Goal: Transaction & Acquisition: Purchase product/service

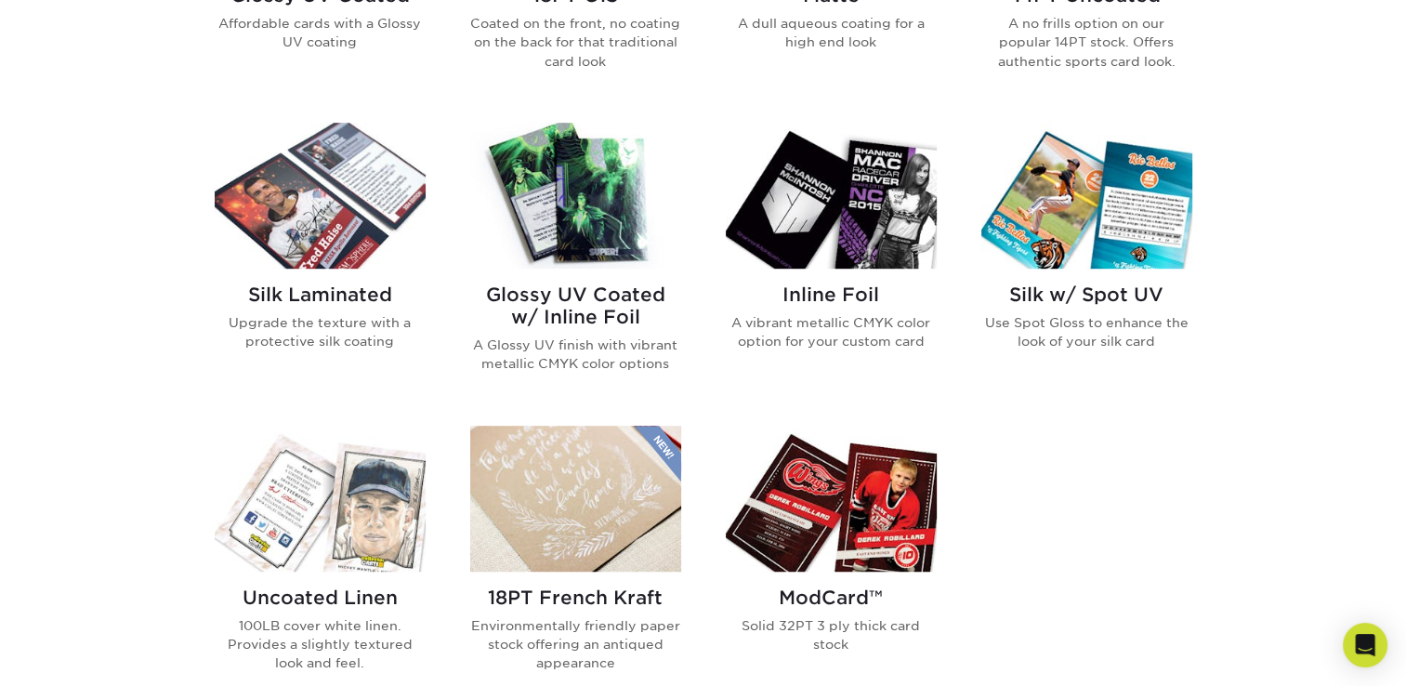
scroll to position [837, 0]
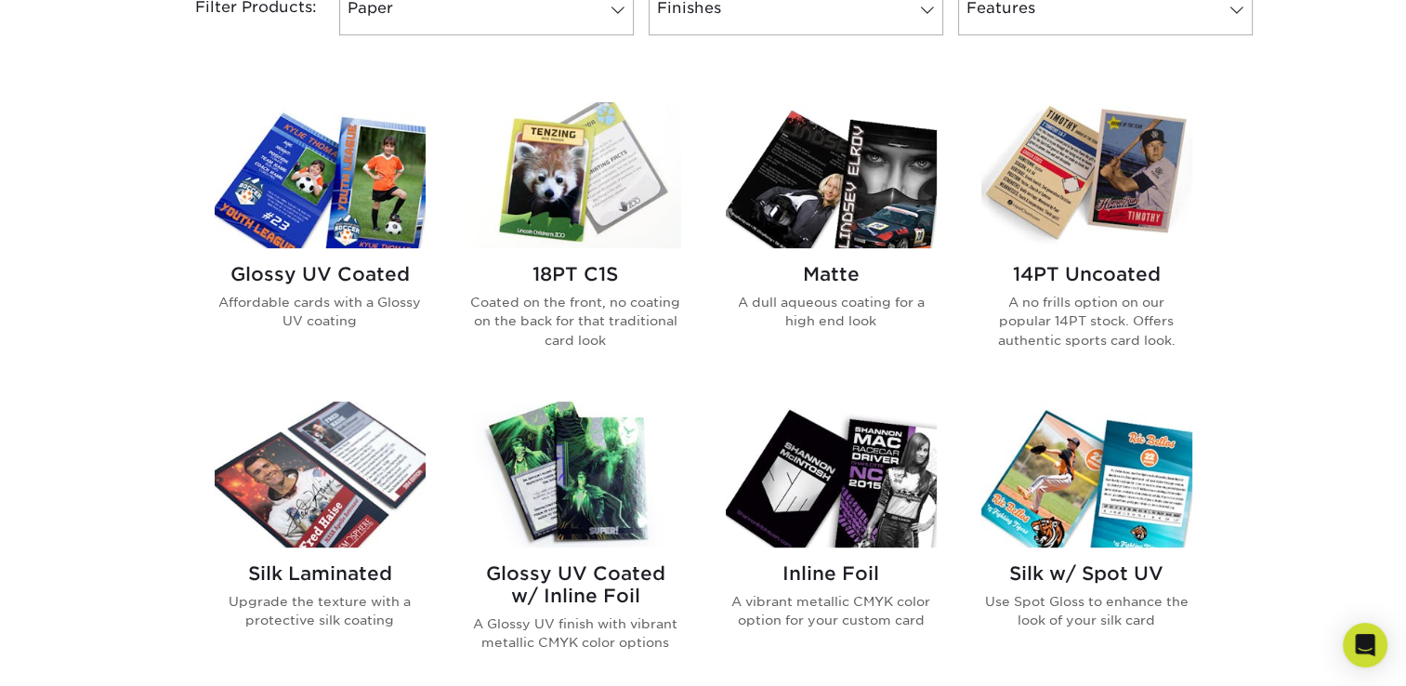
click at [338, 481] on img at bounding box center [320, 474] width 211 height 146
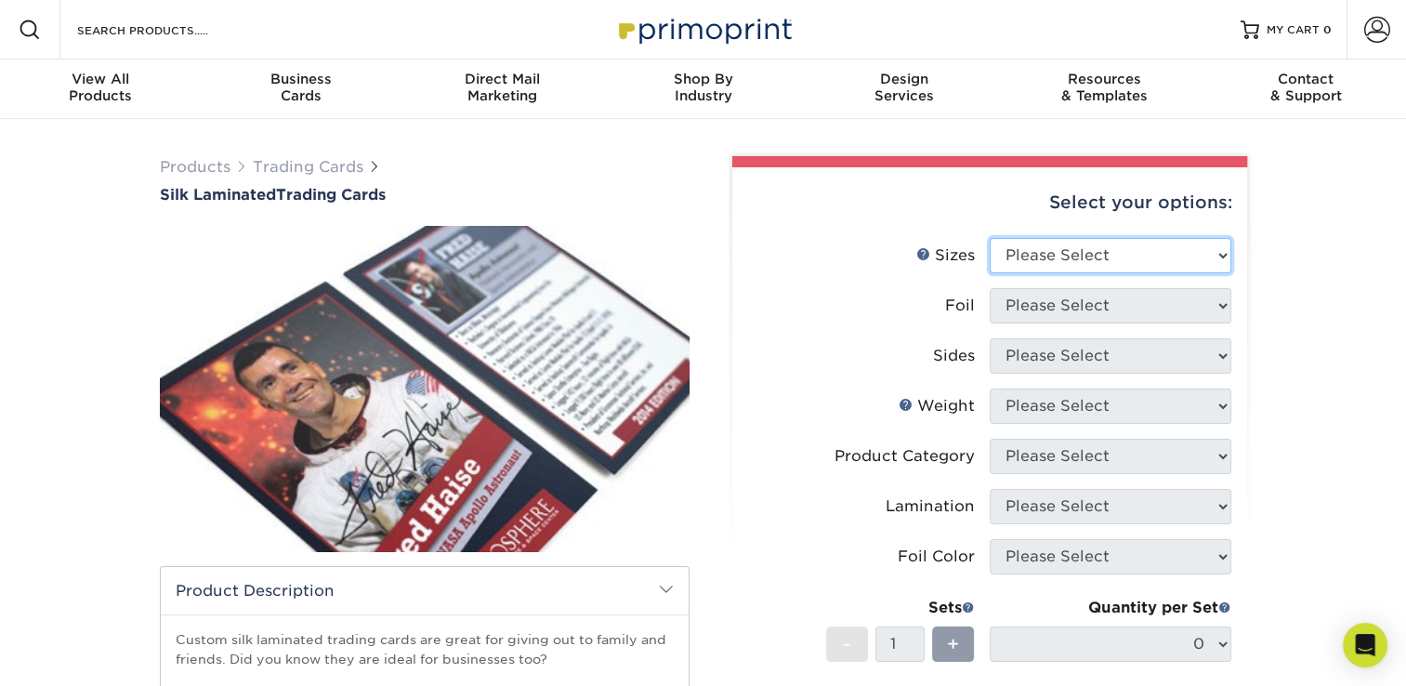
click at [1122, 252] on select "Please Select 2.5" x 3.5"" at bounding box center [1111, 255] width 242 height 35
select select "2.50x3.50"
click at [990, 238] on select "Please Select 2.5" x 3.5"" at bounding box center [1111, 255] width 242 height 35
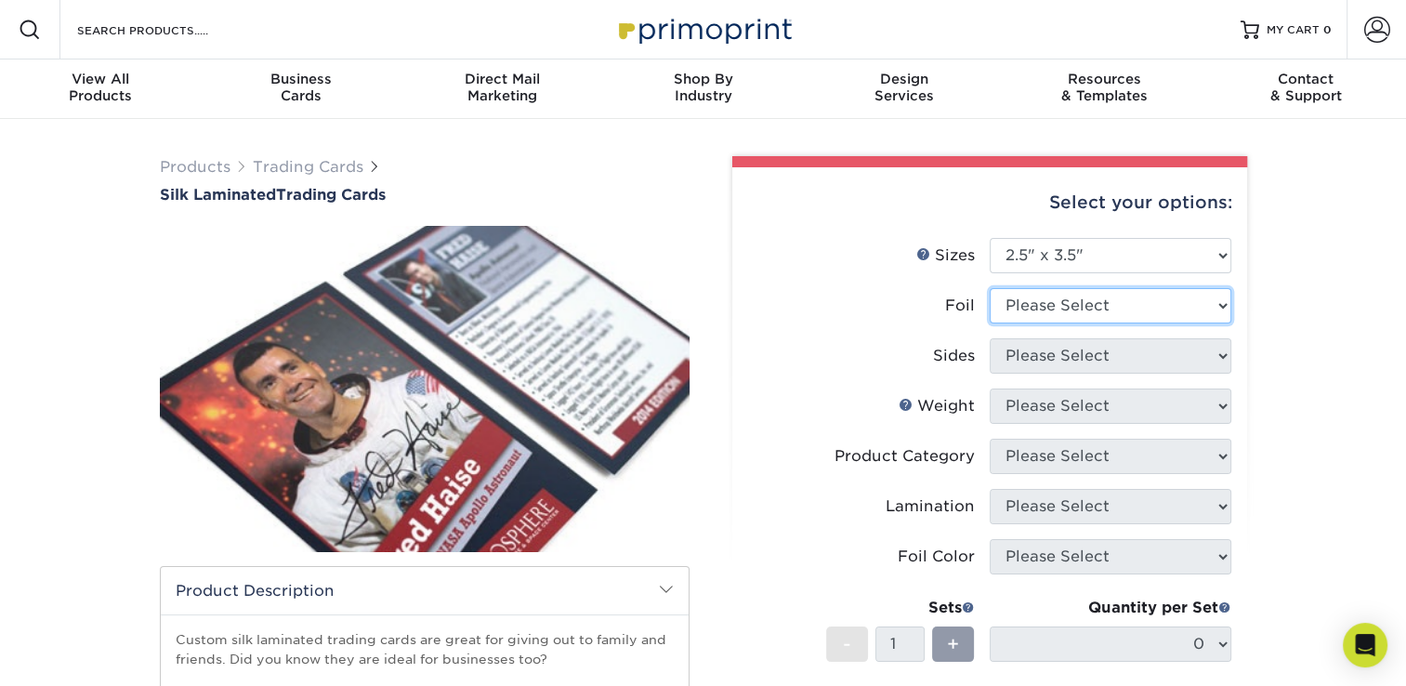
click at [1090, 307] on select "Please Select No Yes" at bounding box center [1111, 305] width 242 height 35
select select "0"
click at [990, 288] on select "Please Select No Yes" at bounding box center [1111, 305] width 242 height 35
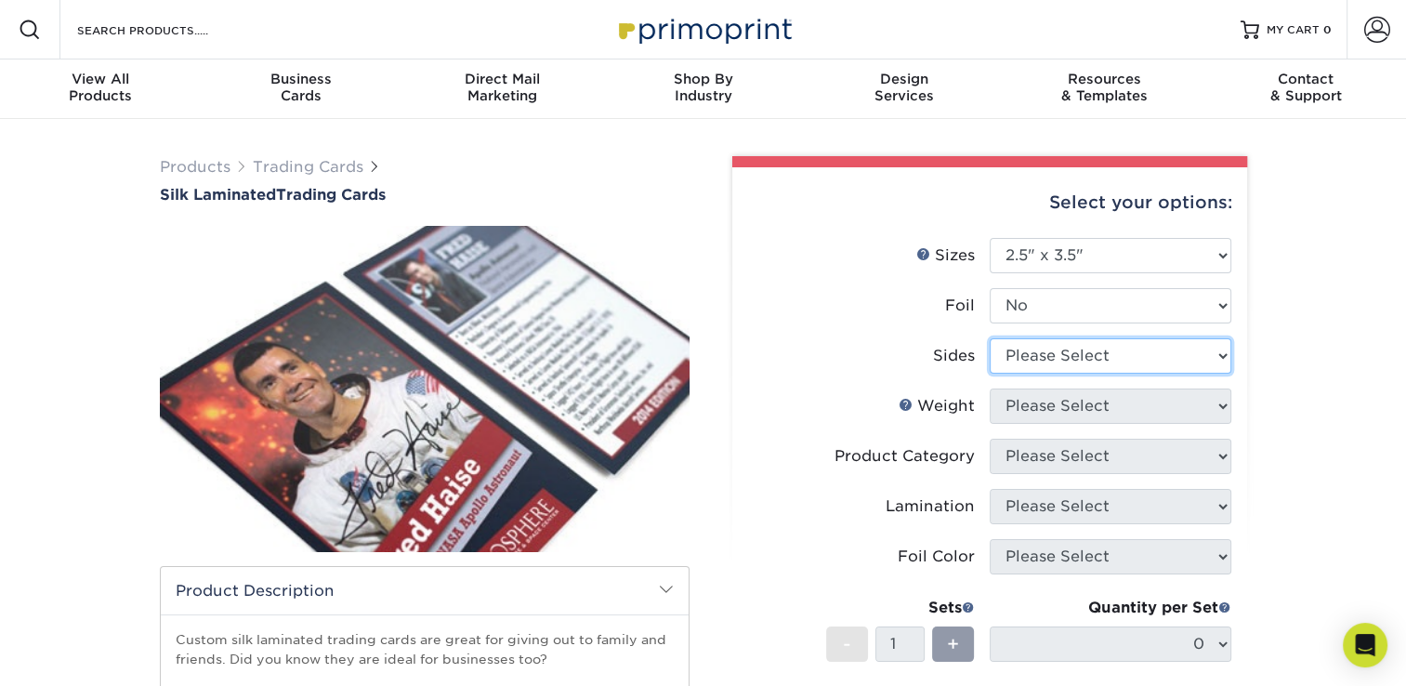
click at [1102, 355] on select "Please Select Print Both Sides Print Front Only" at bounding box center [1111, 355] width 242 height 35
select select "32d3c223-f82c-492b-b915-ba065a00862f"
click at [990, 338] on select "Please Select Print Both Sides Print Front Only" at bounding box center [1111, 355] width 242 height 35
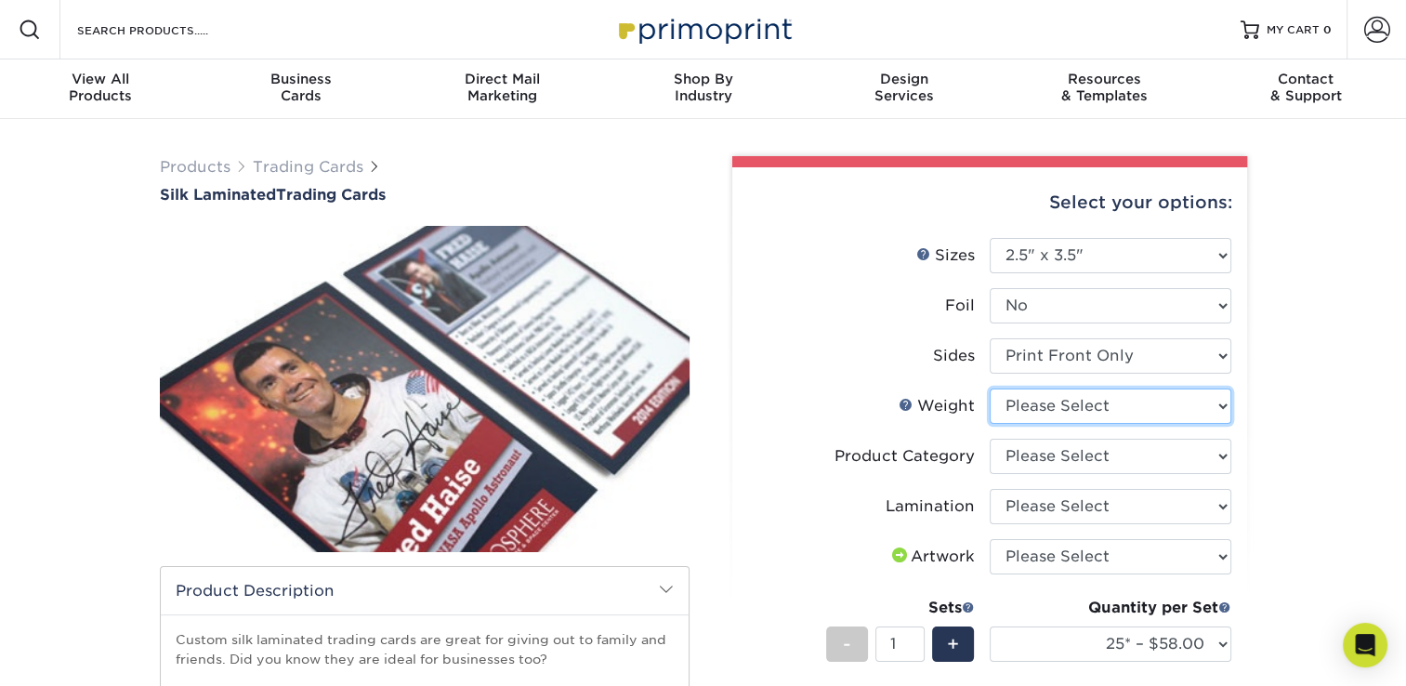
click at [1064, 406] on select "Please Select 16PT" at bounding box center [1111, 405] width 242 height 35
click at [1094, 402] on select "Please Select 16PT" at bounding box center [1111, 405] width 242 height 35
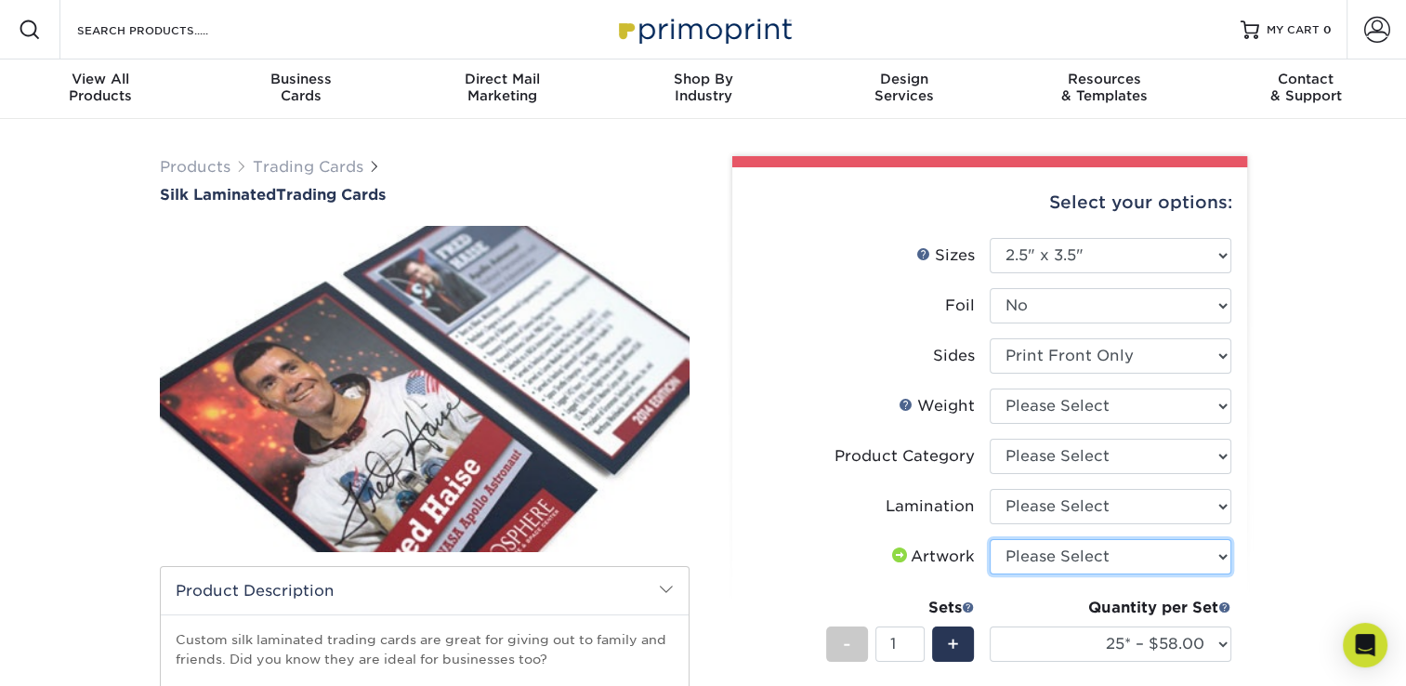
click at [1095, 548] on select "Please Select I will upload files I need a design - $100" at bounding box center [1111, 556] width 242 height 35
select select "upload"
click at [990, 539] on select "Please Select I will upload files I need a design - $100" at bounding box center [1111, 556] width 242 height 35
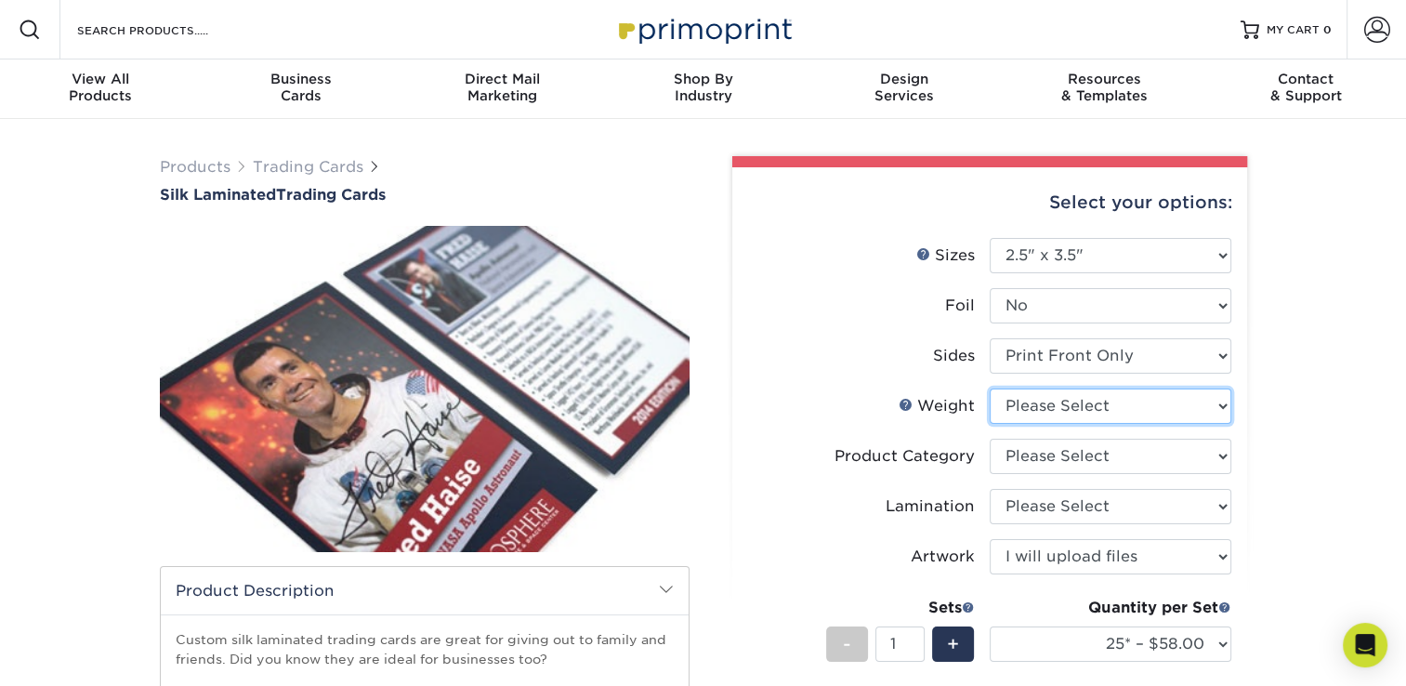
click at [1127, 414] on select "Please Select 16PT" at bounding box center [1111, 405] width 242 height 35
select select "16PT"
click at [990, 388] on select "Please Select 16PT" at bounding box center [1111, 405] width 242 height 35
select select "-1"
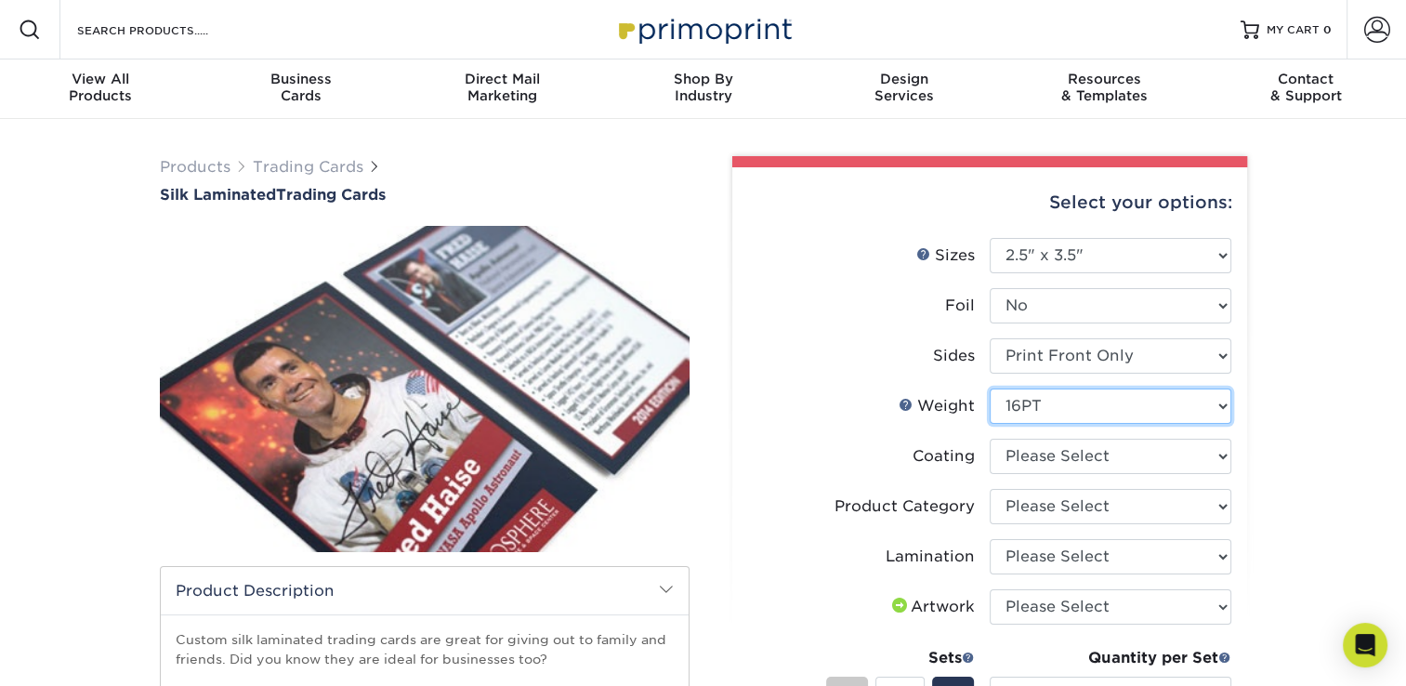
scroll to position [279, 0]
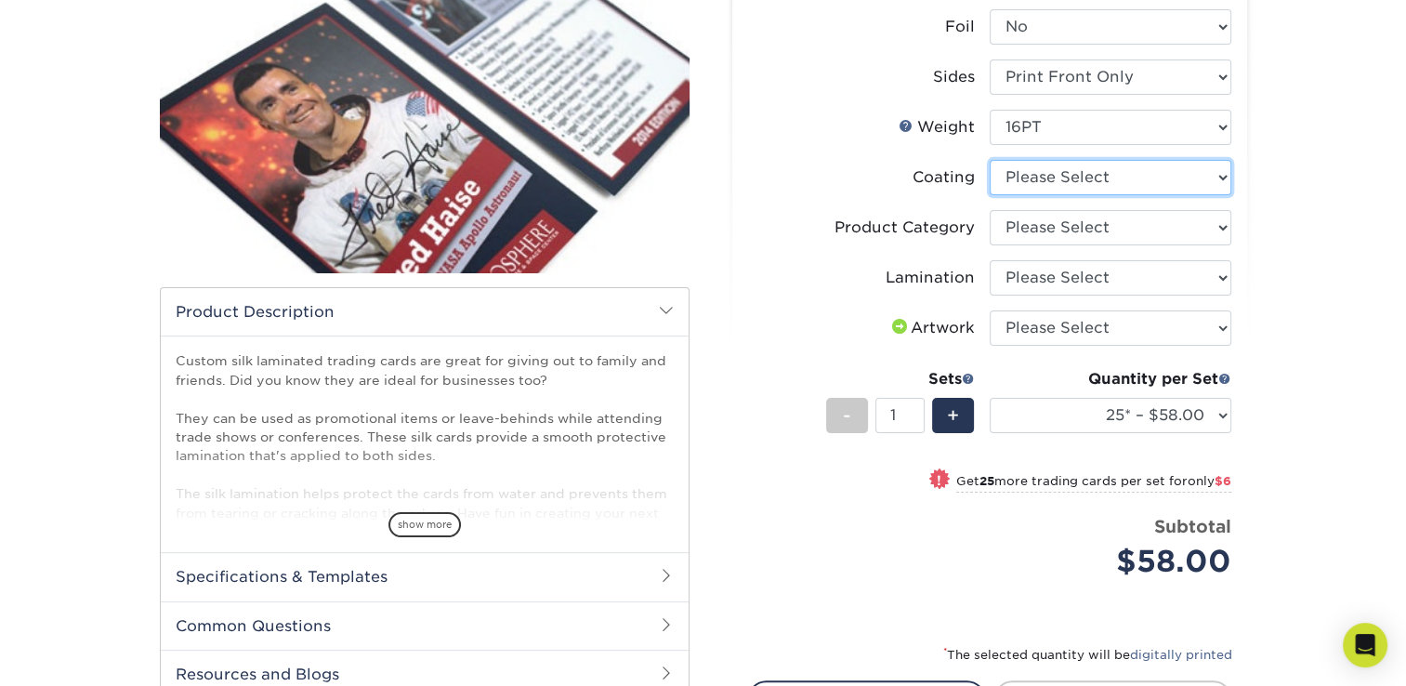
click at [1085, 176] on select at bounding box center [1111, 177] width 242 height 35
select select "3e7618de-abca-4bda-9f97-8b9129e913d8"
click at [990, 160] on select at bounding box center [1111, 177] width 242 height 35
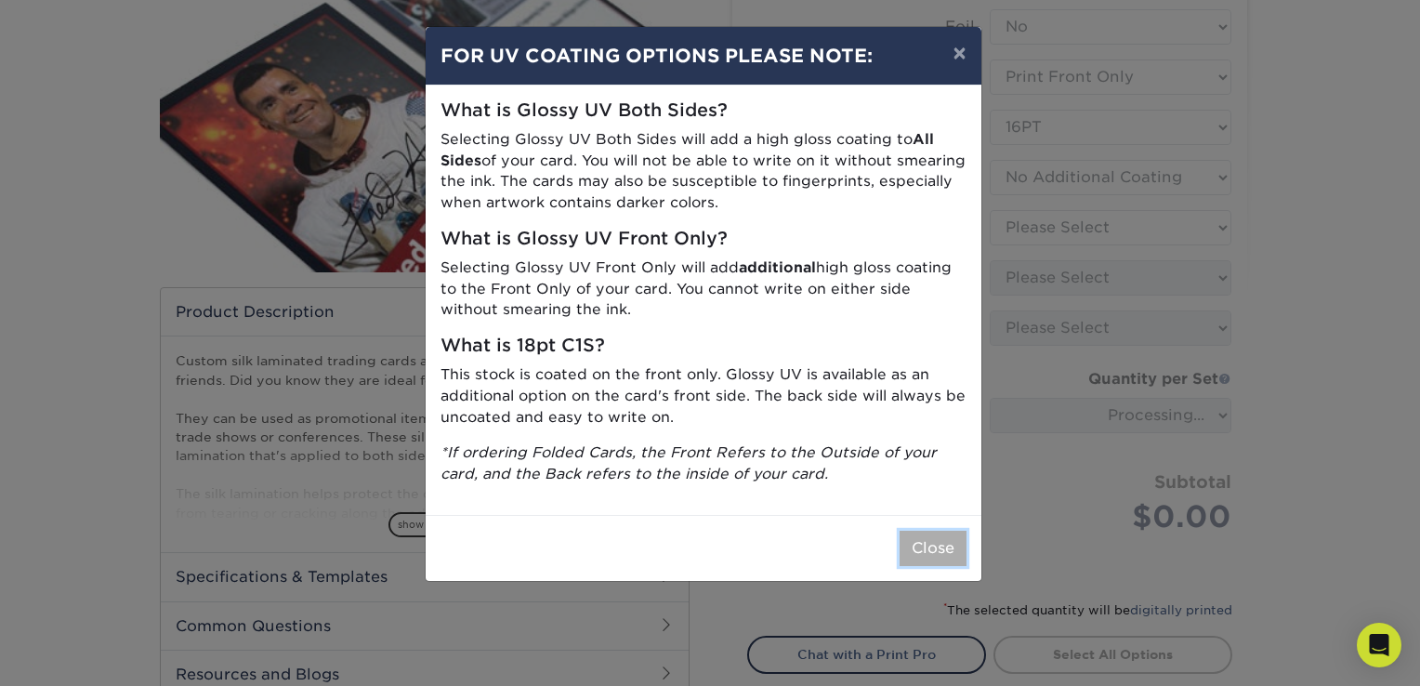
click at [941, 545] on button "Close" at bounding box center [933, 548] width 67 height 35
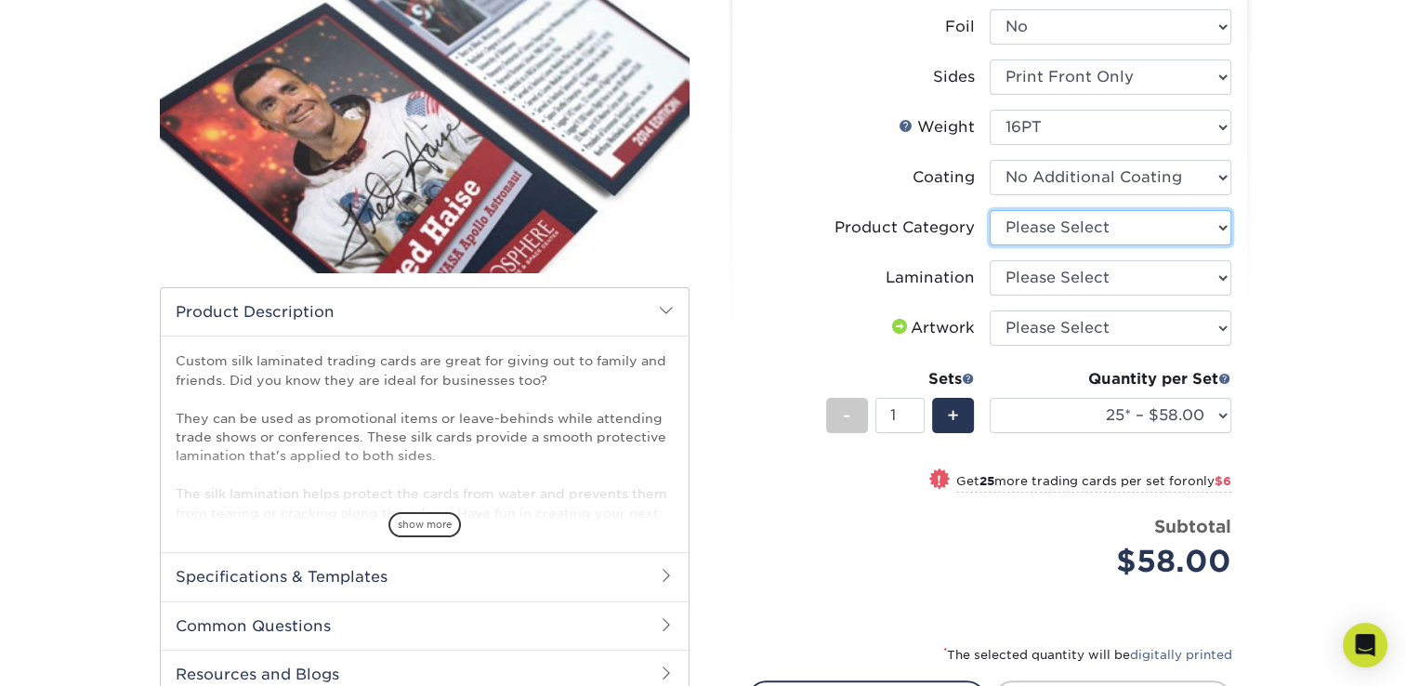
click at [1141, 221] on select "Please Select Trading Cards" at bounding box center [1111, 227] width 242 height 35
select select "c2f9bce9-36c2-409d-b101-c29d9d031e18"
click at [990, 210] on select "Please Select Trading Cards" at bounding box center [1111, 227] width 242 height 35
click at [1104, 273] on select "Please Select Silk" at bounding box center [1111, 277] width 242 height 35
select select "ccacb42f-45f7-42d3-bbd3-7c8421cf37f0"
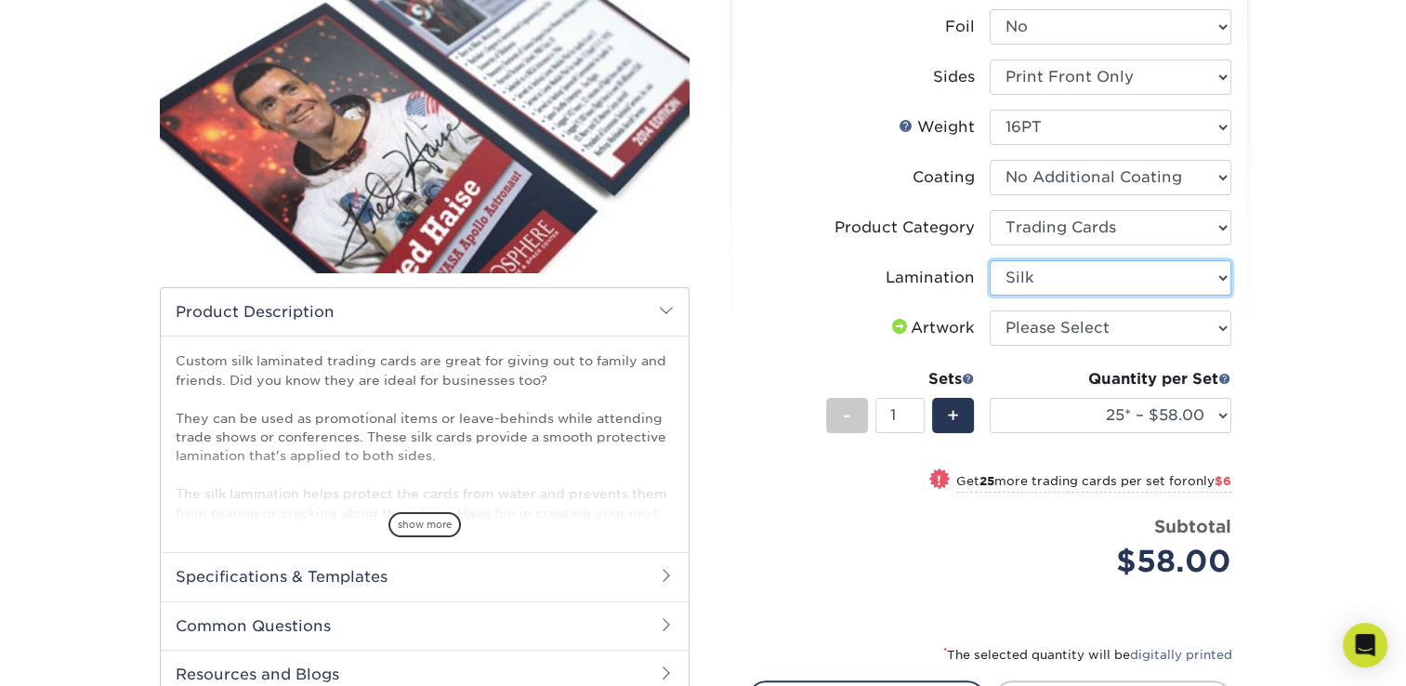
click at [990, 260] on select "Please Select Silk" at bounding box center [1111, 277] width 242 height 35
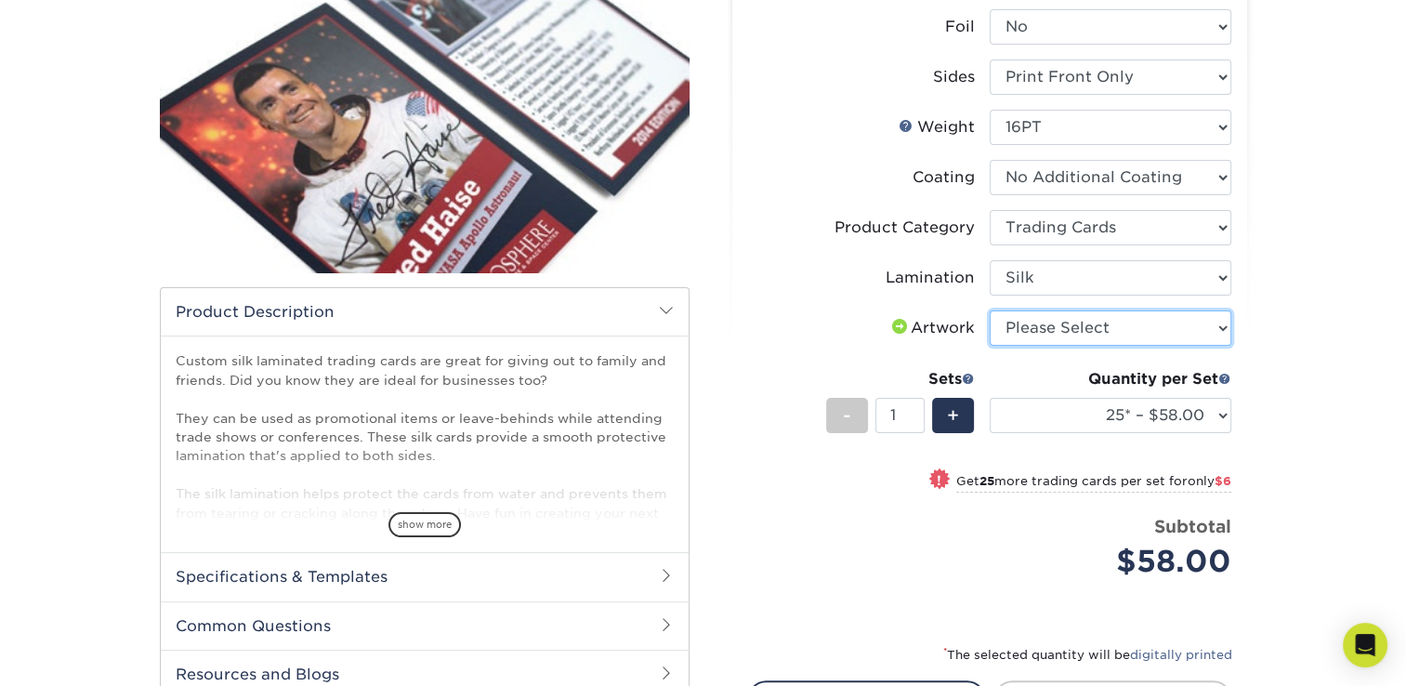
click at [1101, 326] on select "Please Select I will upload files I need a design - $100" at bounding box center [1111, 327] width 242 height 35
select select "upload"
click at [990, 310] on select "Please Select I will upload files I need a design - $100" at bounding box center [1111, 327] width 242 height 35
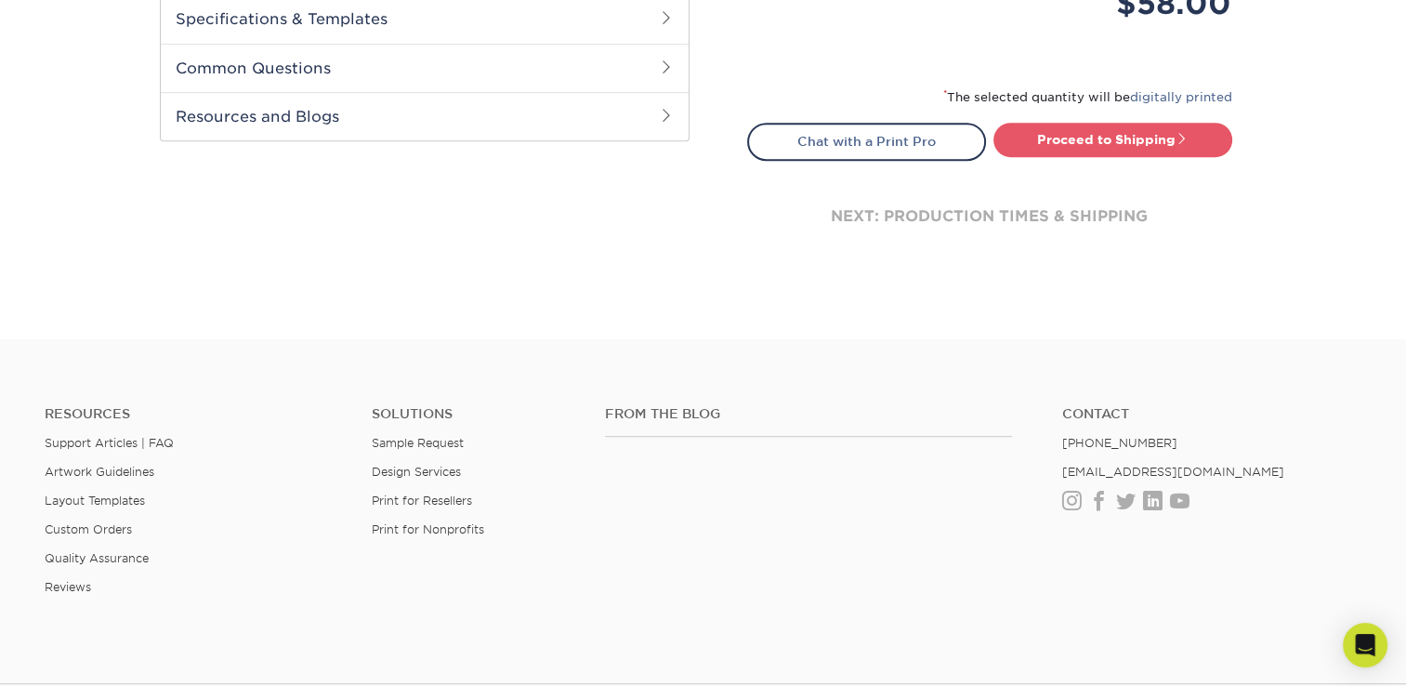
scroll to position [558, 0]
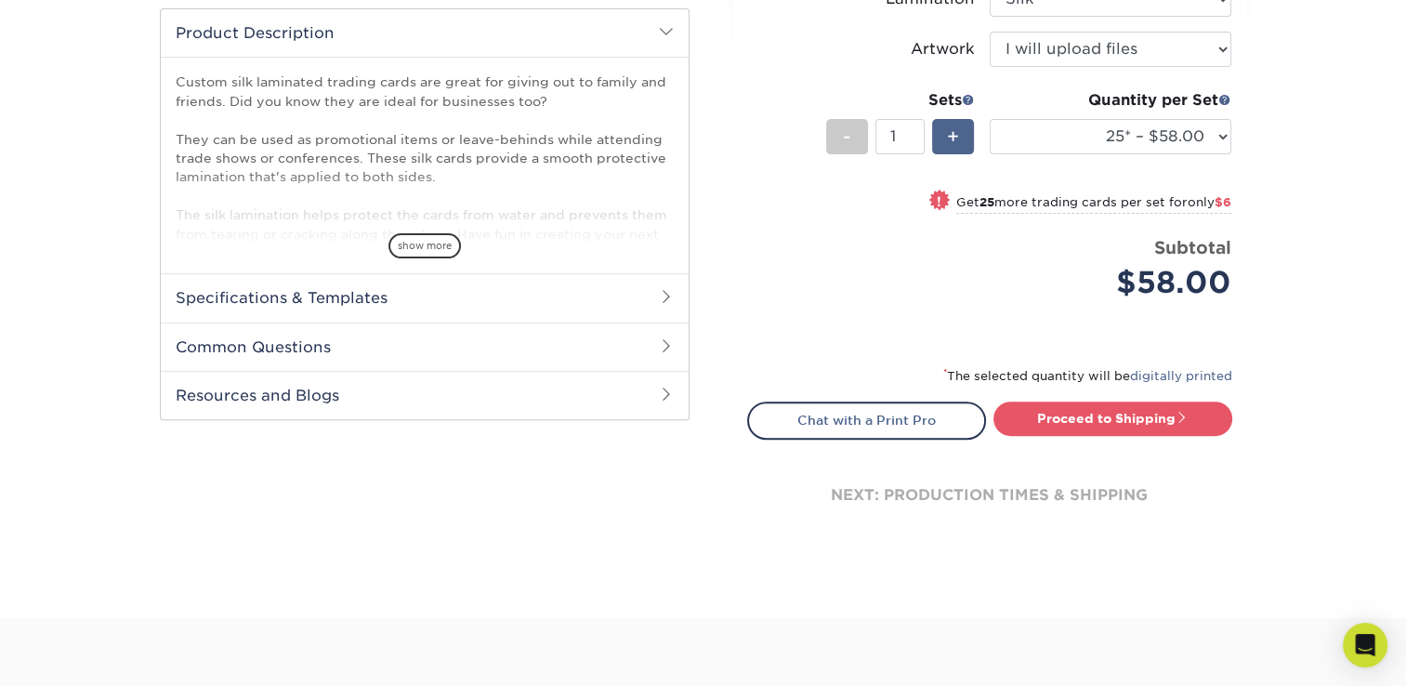
click at [954, 132] on span "+" at bounding box center [953, 137] width 12 height 28
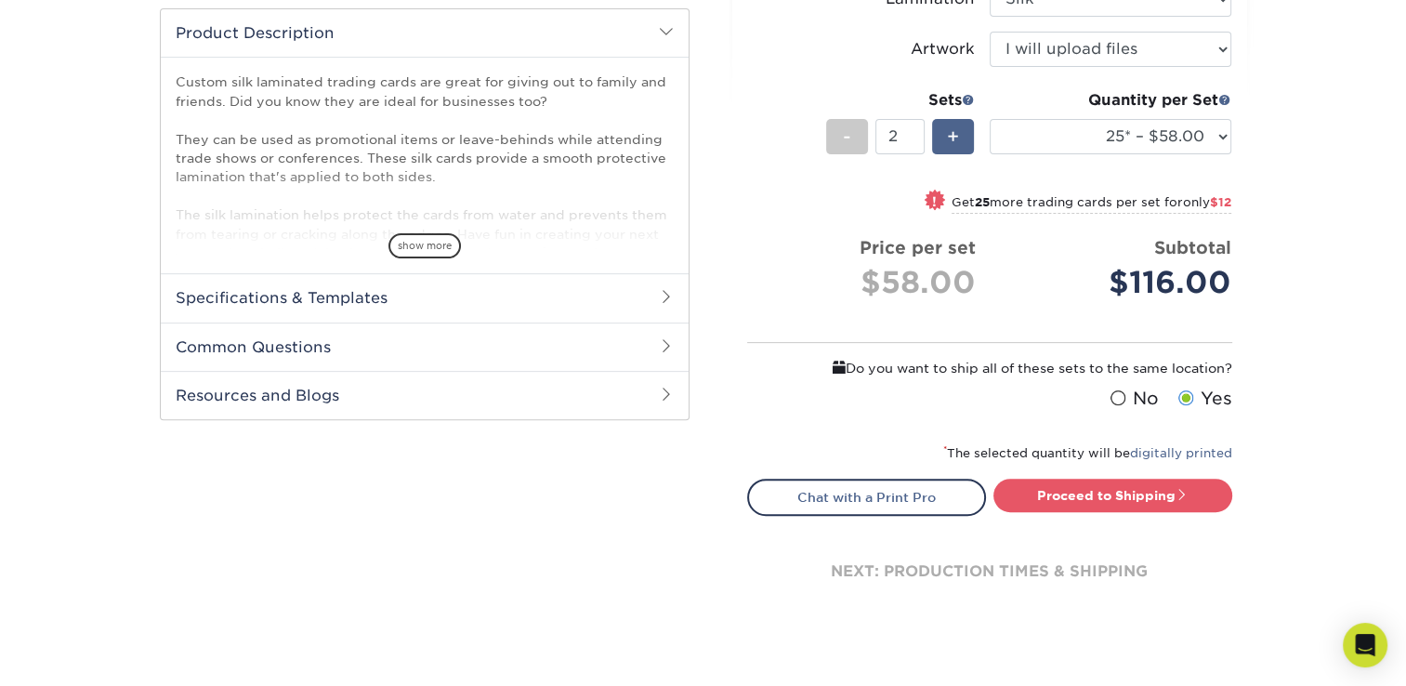
click at [954, 132] on span "+" at bounding box center [953, 137] width 12 height 28
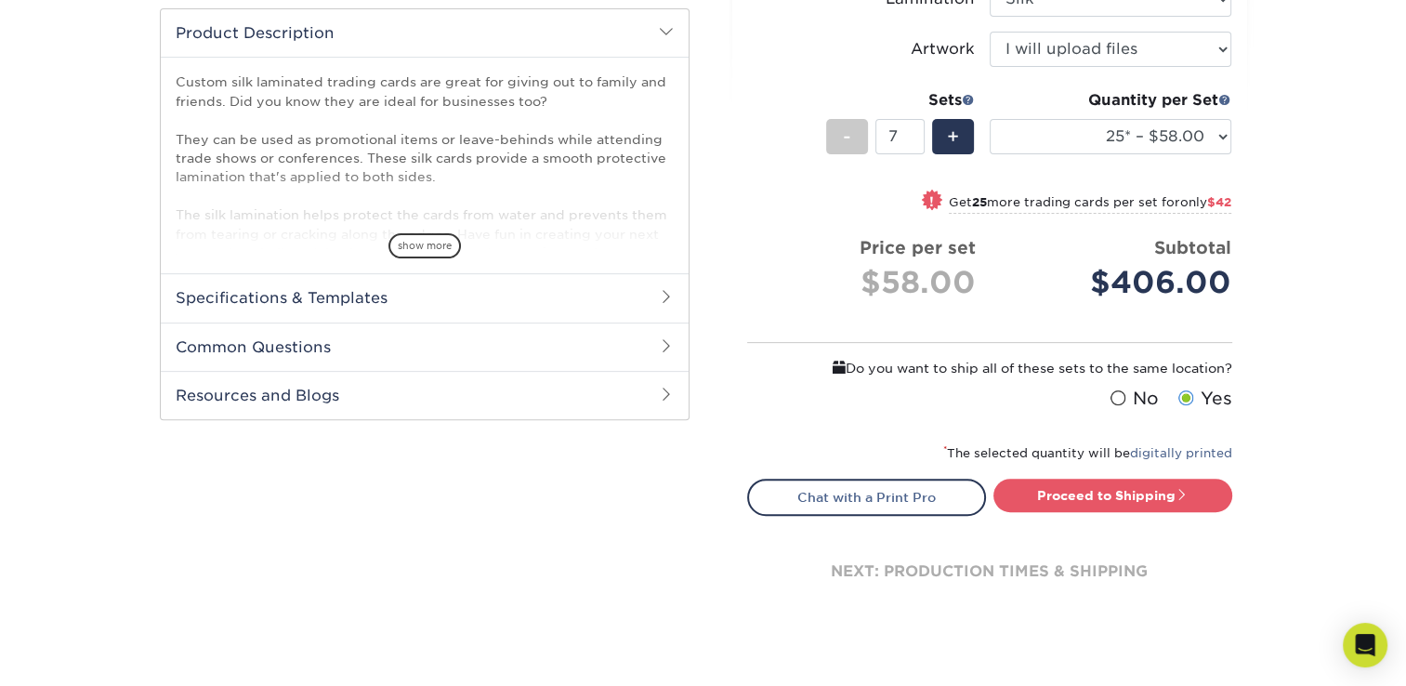
click at [826, 119] on div "-" at bounding box center [850, 140] width 49 height 42
click at [828, 125] on div "-" at bounding box center [847, 136] width 42 height 35
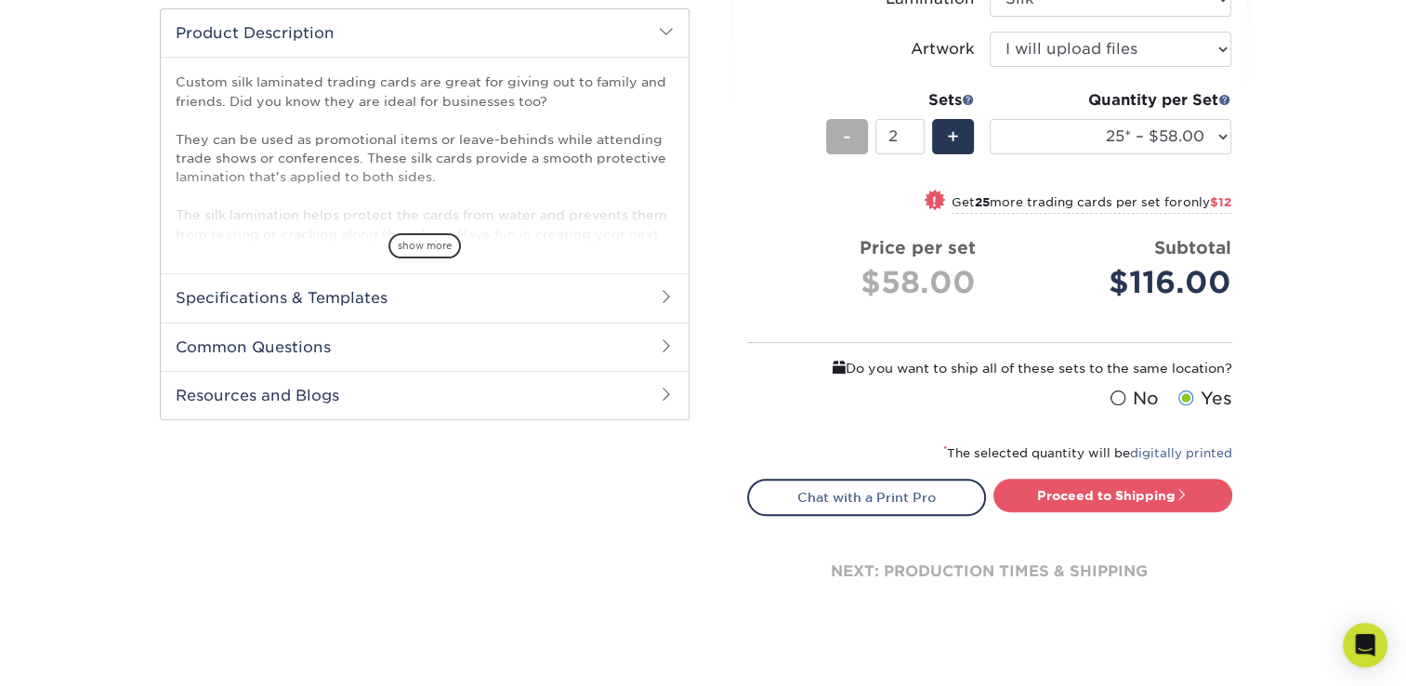
click at [828, 125] on div "-" at bounding box center [847, 136] width 42 height 35
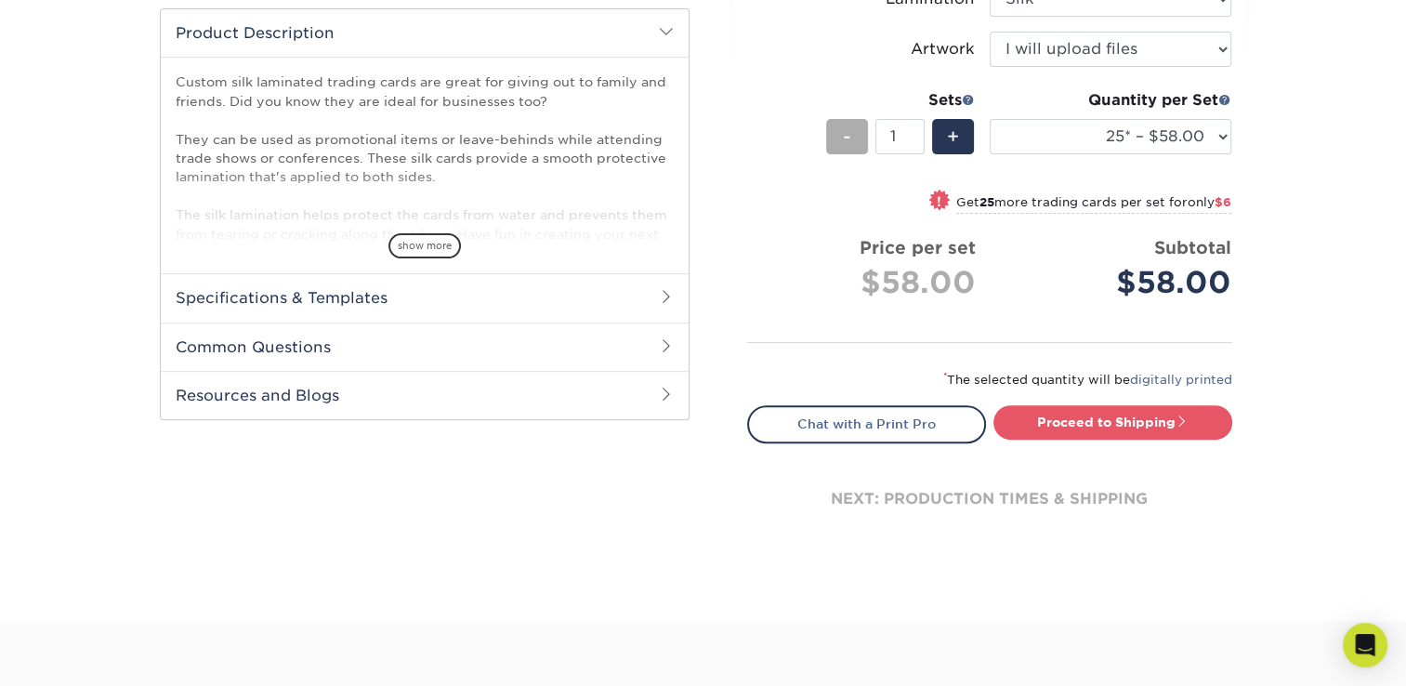
click at [828, 125] on div "-" at bounding box center [847, 136] width 42 height 35
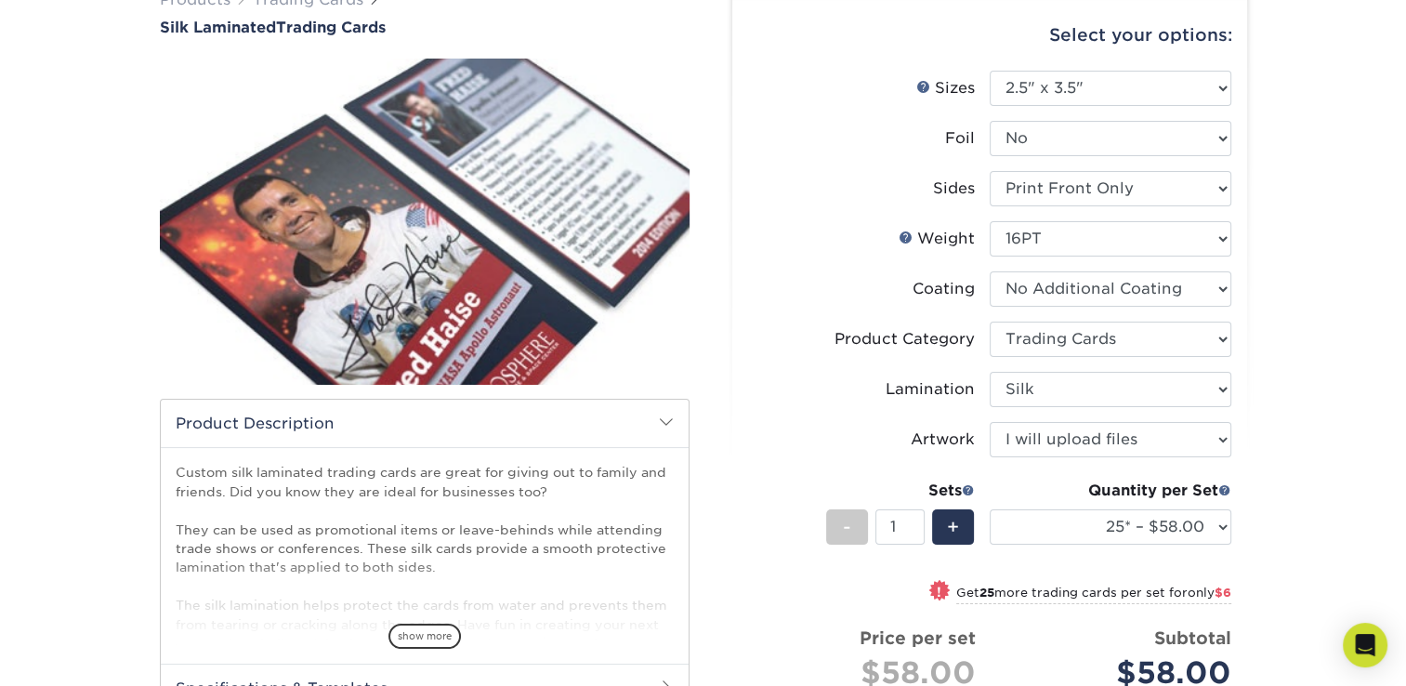
scroll to position [279, 0]
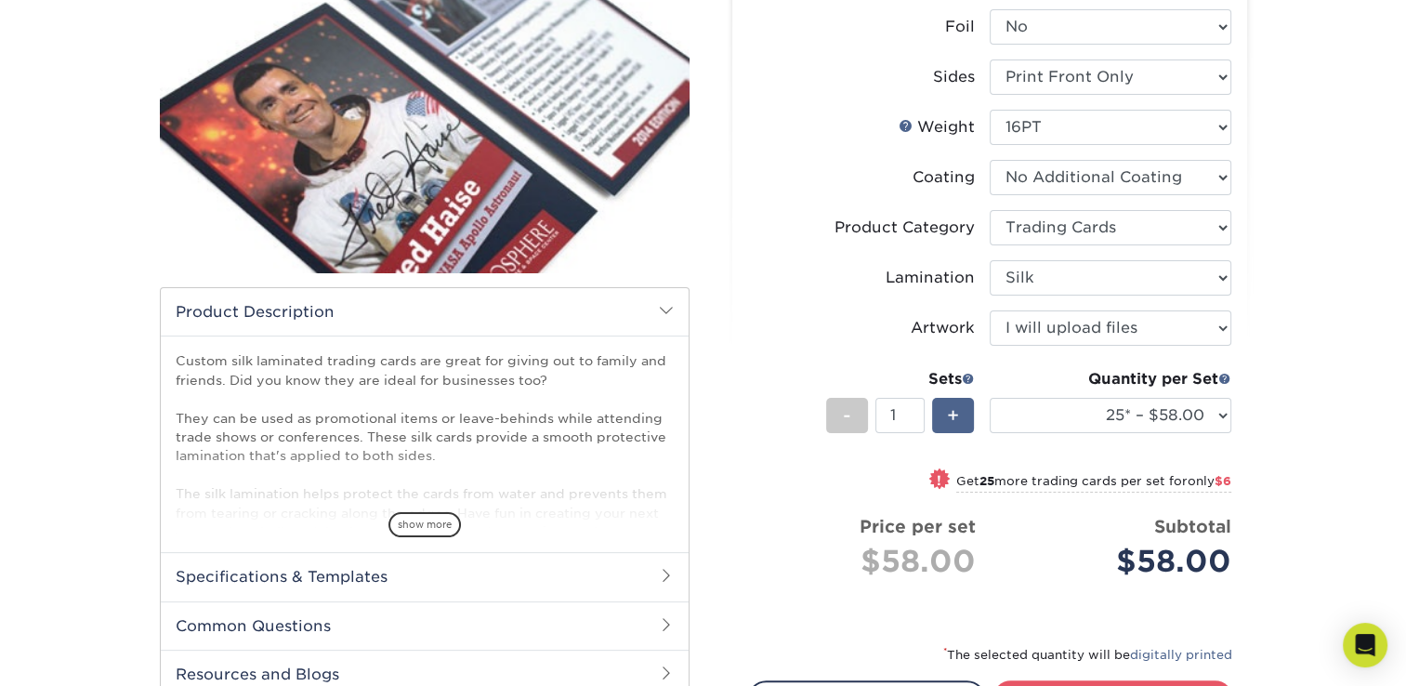
click at [954, 411] on span "+" at bounding box center [953, 415] width 12 height 28
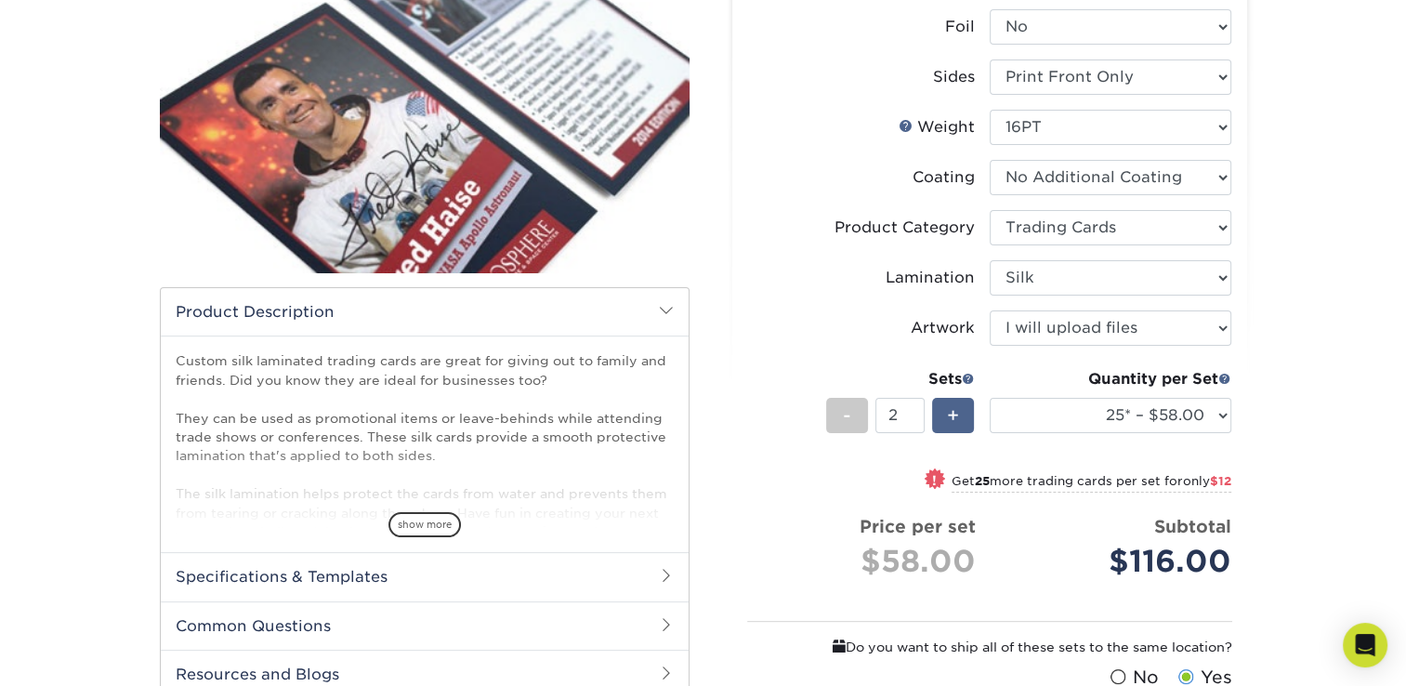
click at [956, 411] on span "+" at bounding box center [953, 415] width 12 height 28
click at [961, 411] on div "+" at bounding box center [953, 415] width 42 height 35
click at [962, 410] on div "+" at bounding box center [953, 415] width 42 height 35
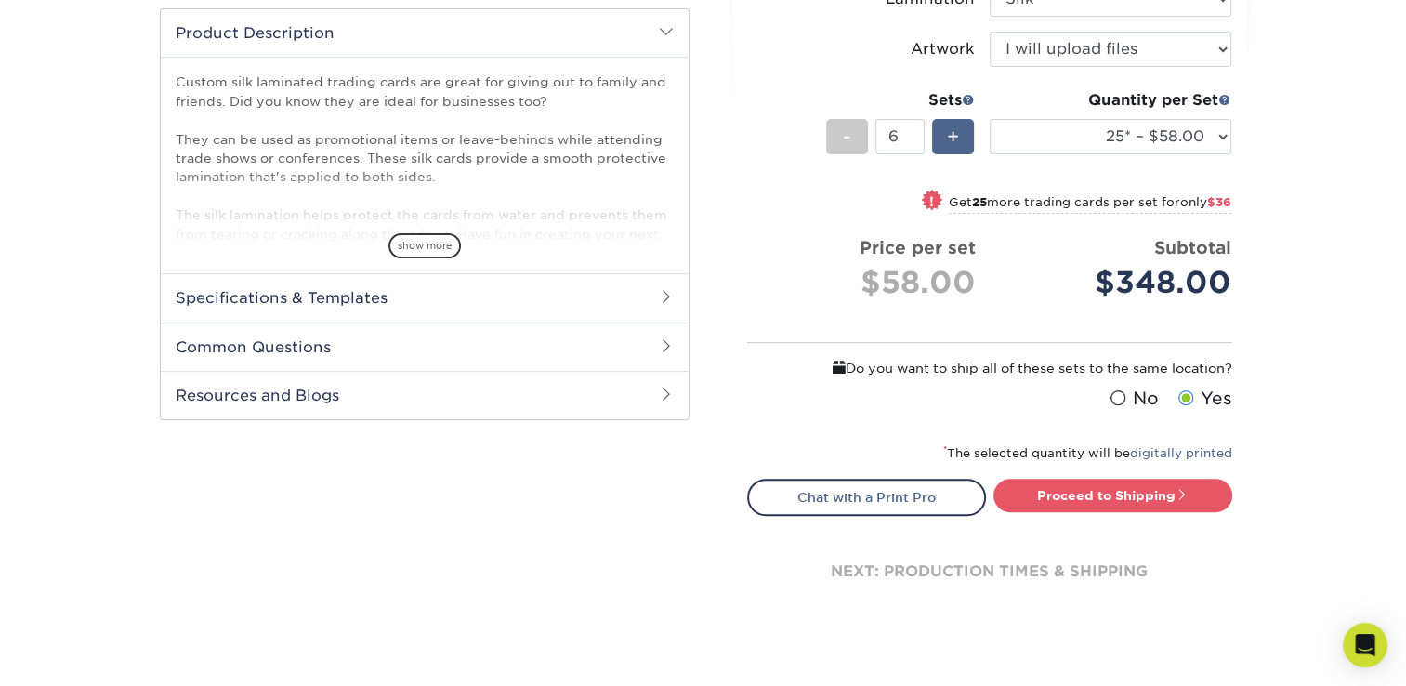
click at [944, 135] on div "+" at bounding box center [953, 136] width 42 height 35
click at [947, 135] on div "+" at bounding box center [953, 136] width 42 height 35
click at [949, 135] on span "+" at bounding box center [953, 137] width 12 height 28
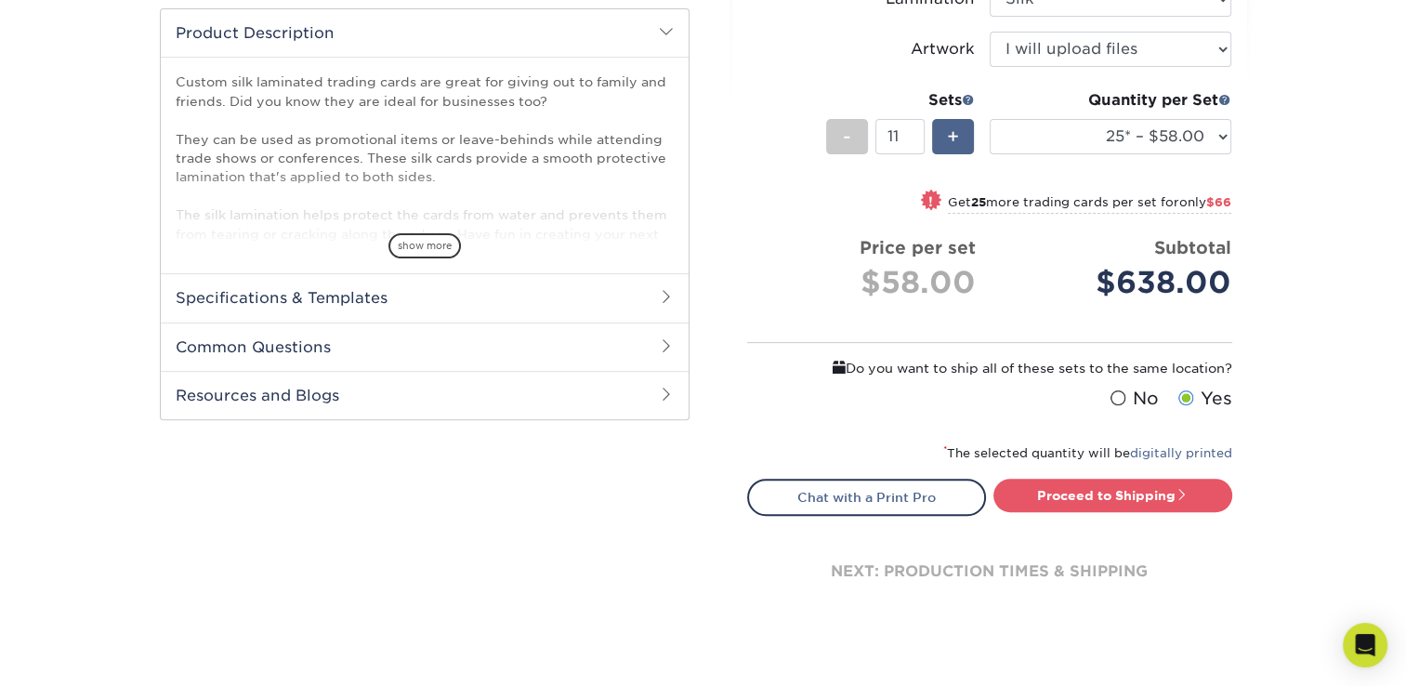
click at [949, 135] on span "+" at bounding box center [953, 137] width 12 height 28
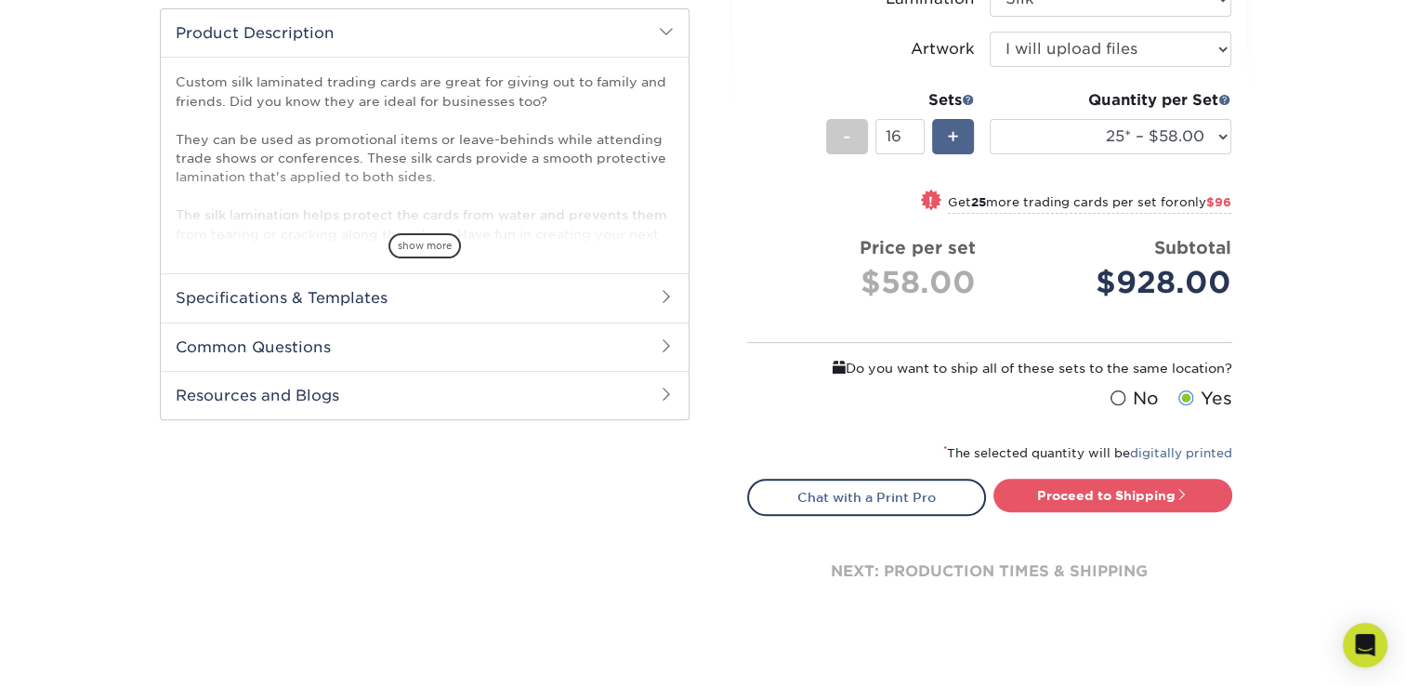
click at [949, 135] on span "+" at bounding box center [953, 137] width 12 height 28
click at [834, 127] on div "-" at bounding box center [847, 136] width 42 height 35
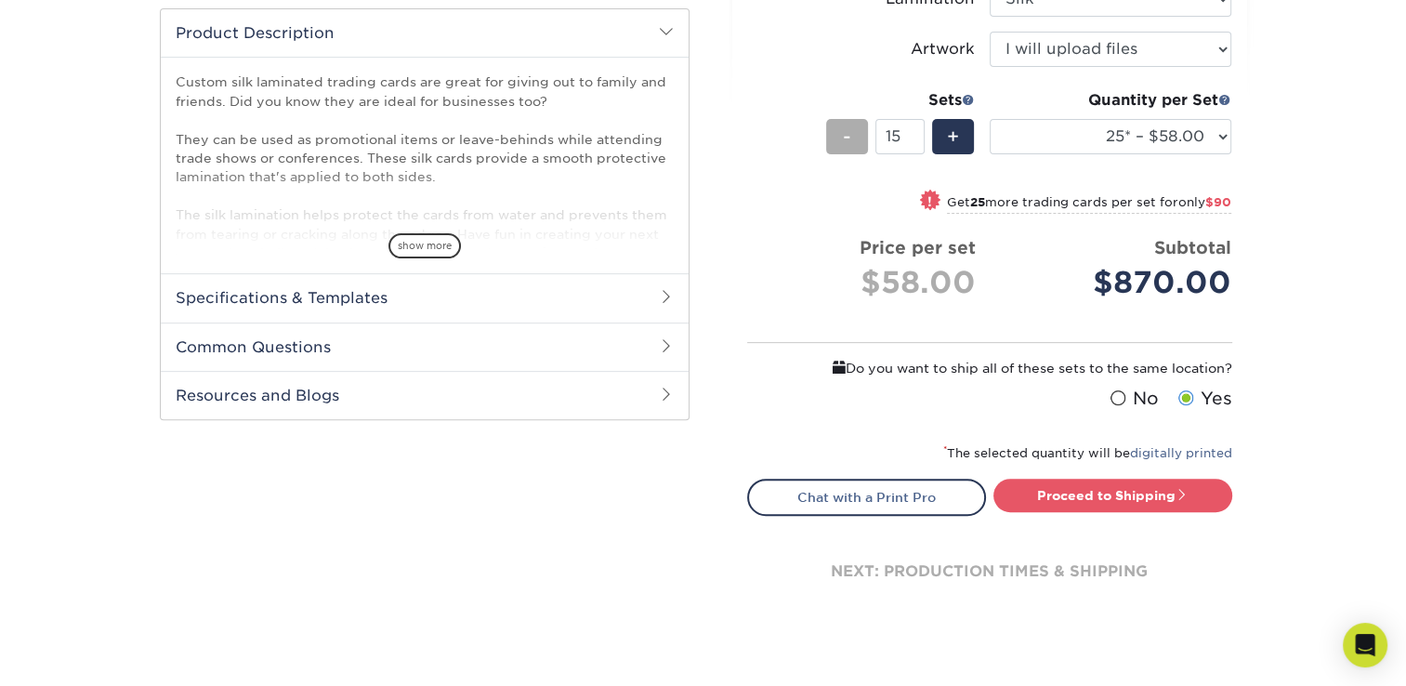
click at [834, 127] on div "-" at bounding box center [847, 136] width 42 height 35
click at [834, 125] on div "-" at bounding box center [847, 136] width 42 height 35
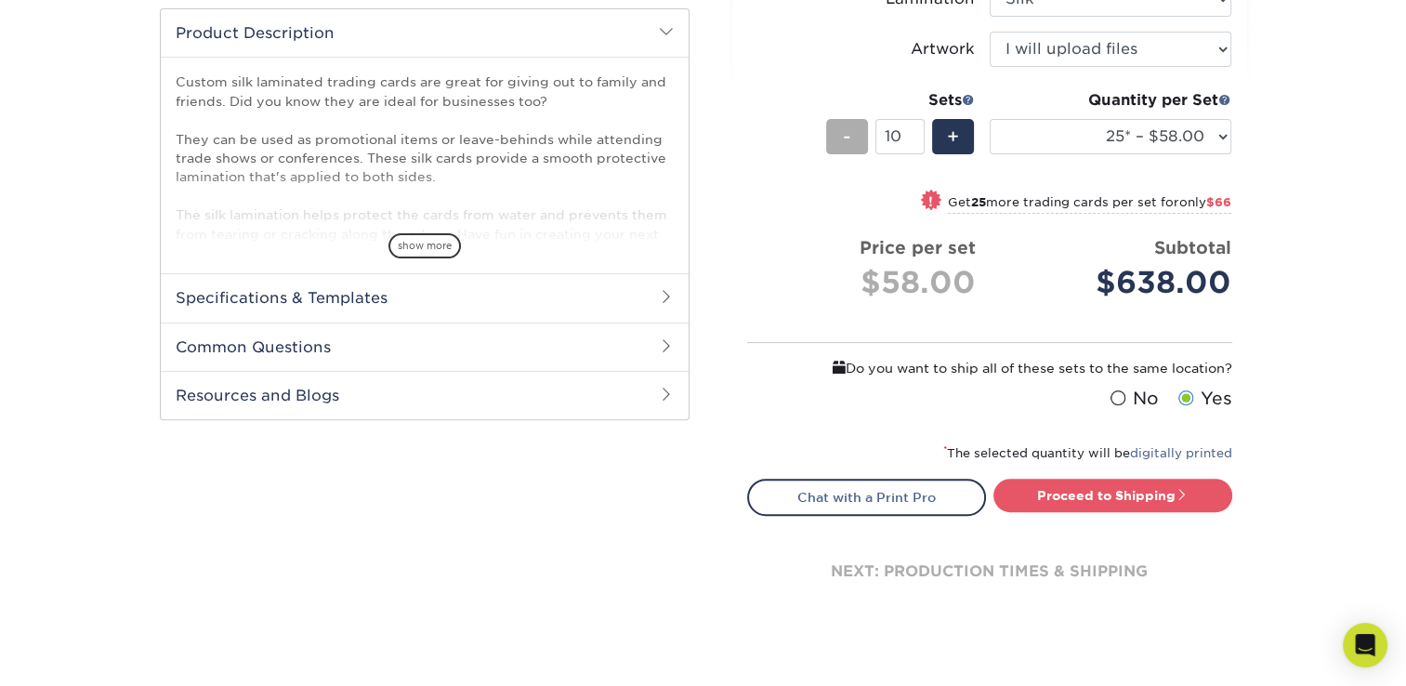
click at [834, 125] on div "-" at bounding box center [847, 136] width 42 height 35
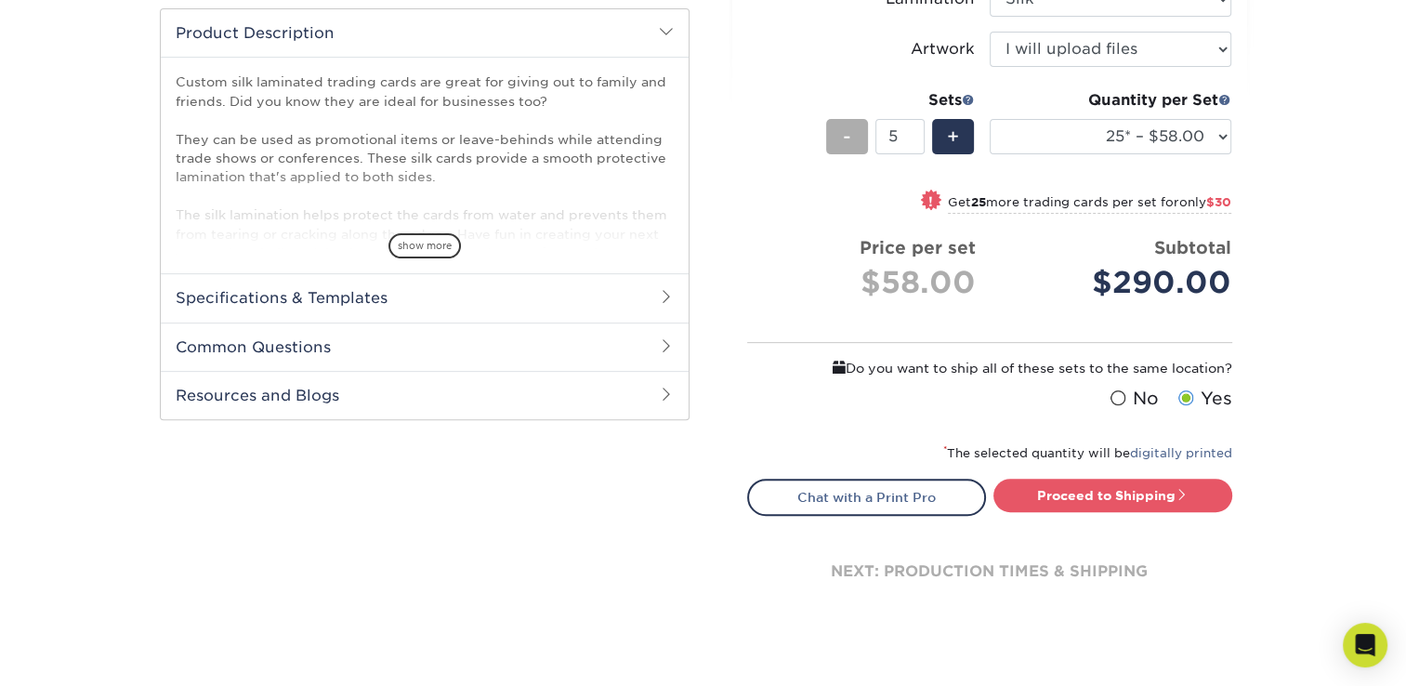
click at [834, 125] on div "-" at bounding box center [847, 136] width 42 height 35
type input "1"
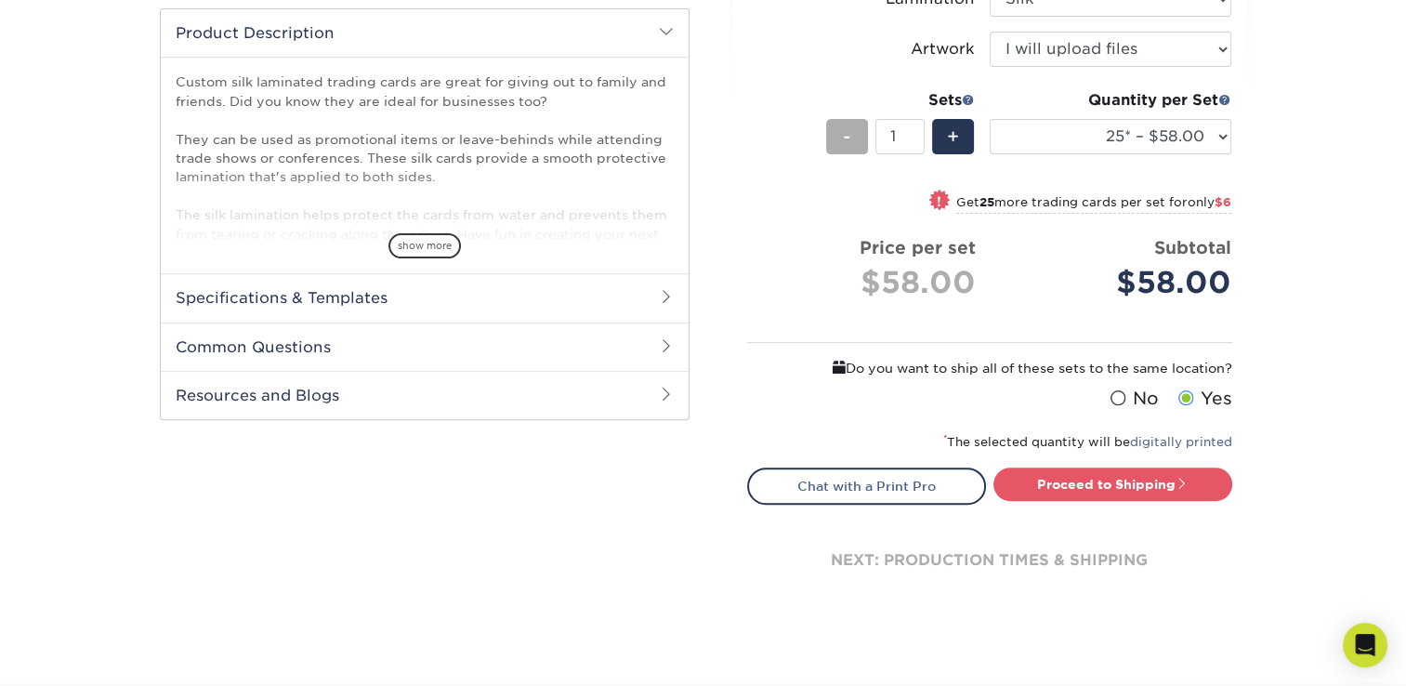
click at [834, 125] on div "-" at bounding box center [847, 136] width 42 height 35
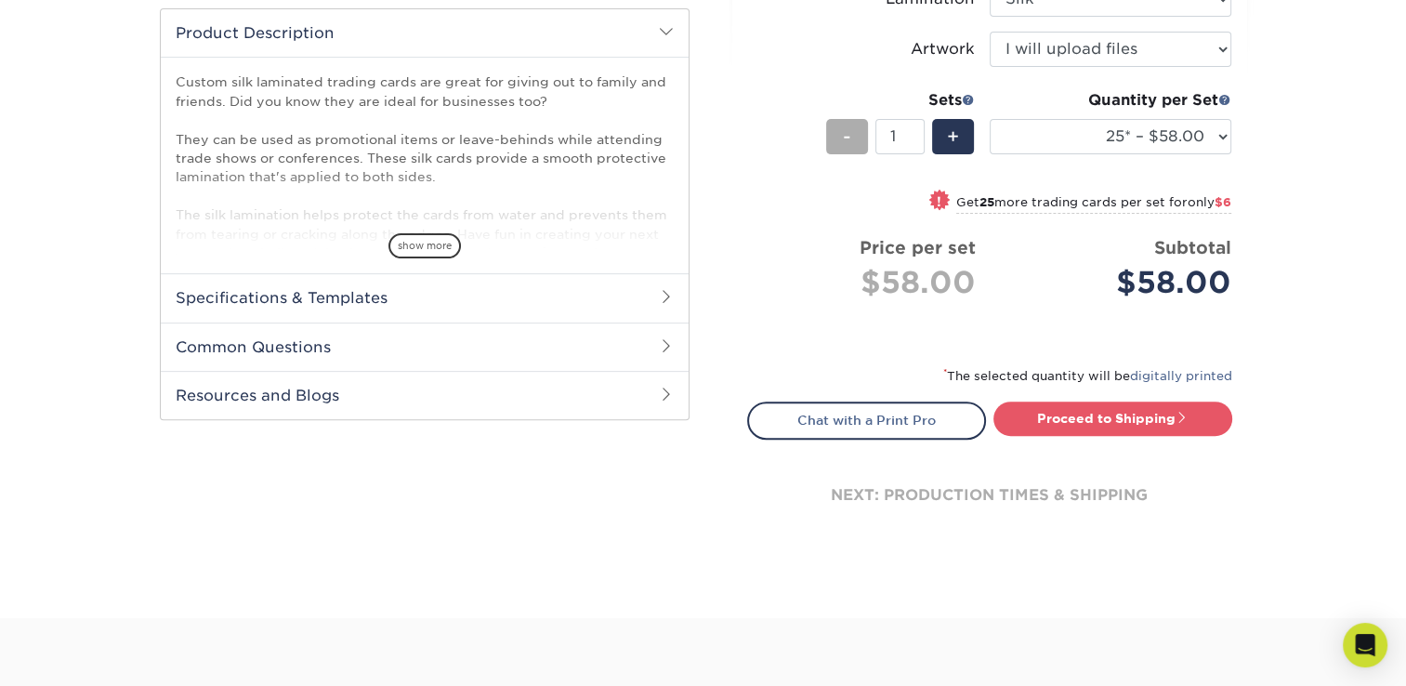
click at [834, 125] on div "-" at bounding box center [847, 136] width 42 height 35
click at [431, 241] on span "show more" at bounding box center [424, 245] width 72 height 25
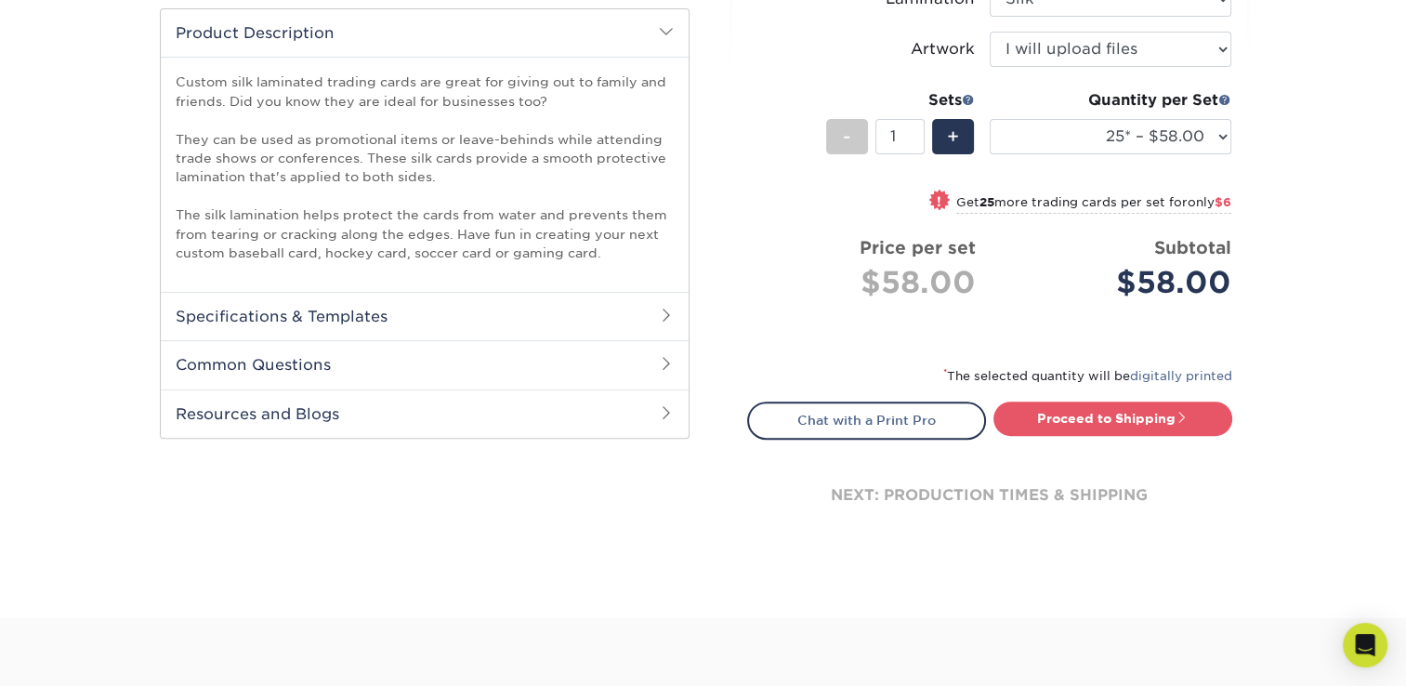
click at [468, 322] on h2 "Specifications & Templates" at bounding box center [425, 316] width 528 height 48
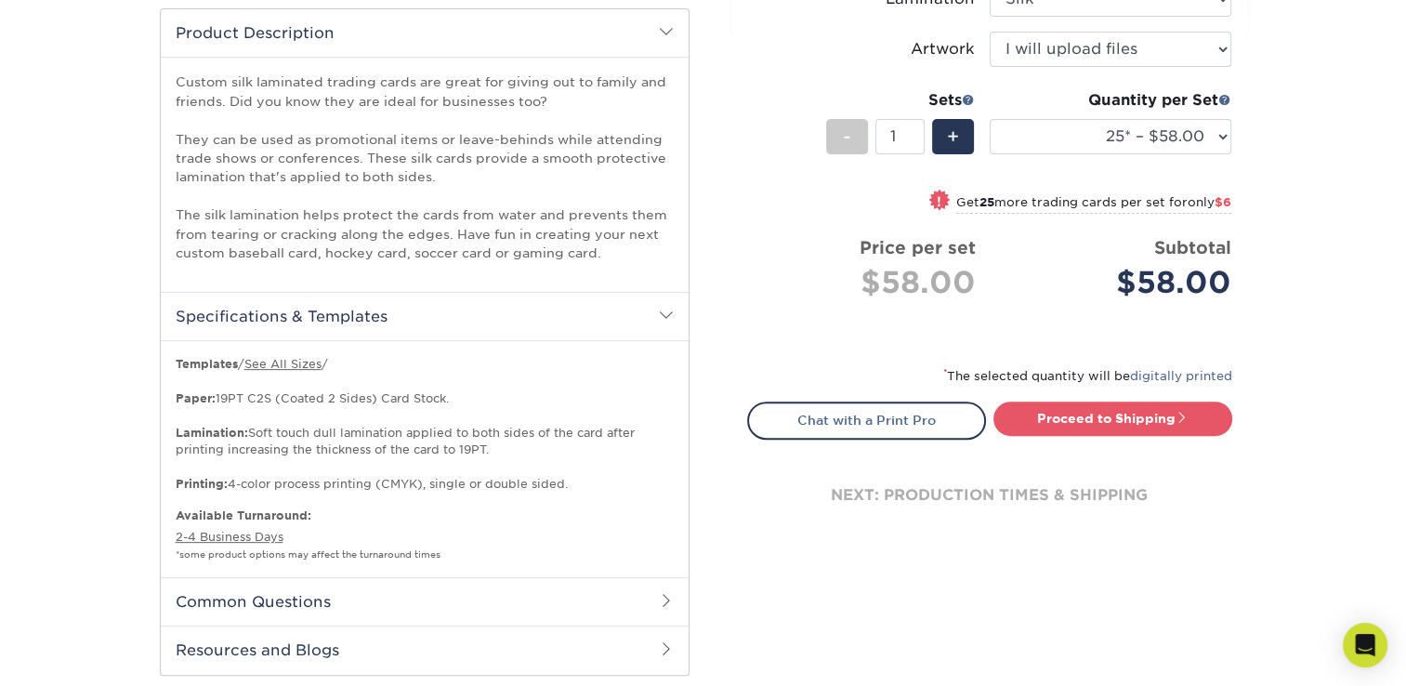
scroll to position [836, 0]
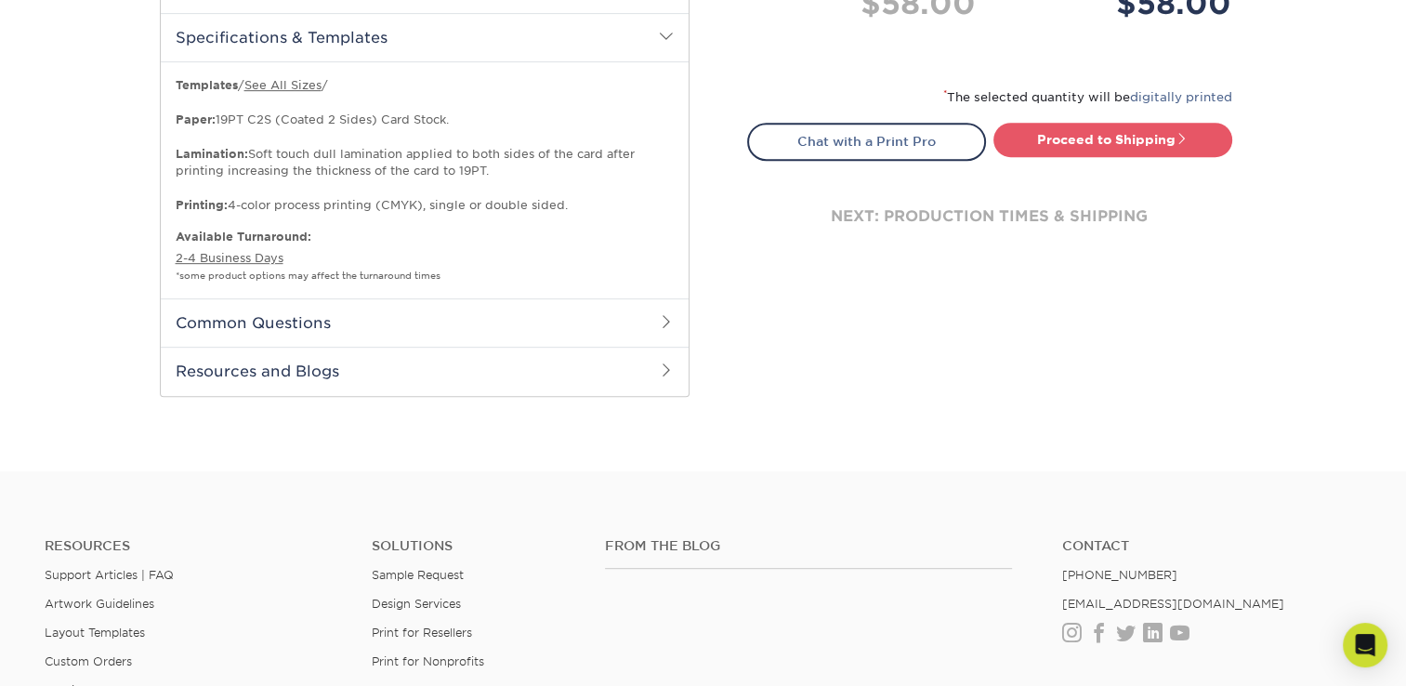
click at [431, 321] on h2 "Common Questions" at bounding box center [425, 322] width 528 height 48
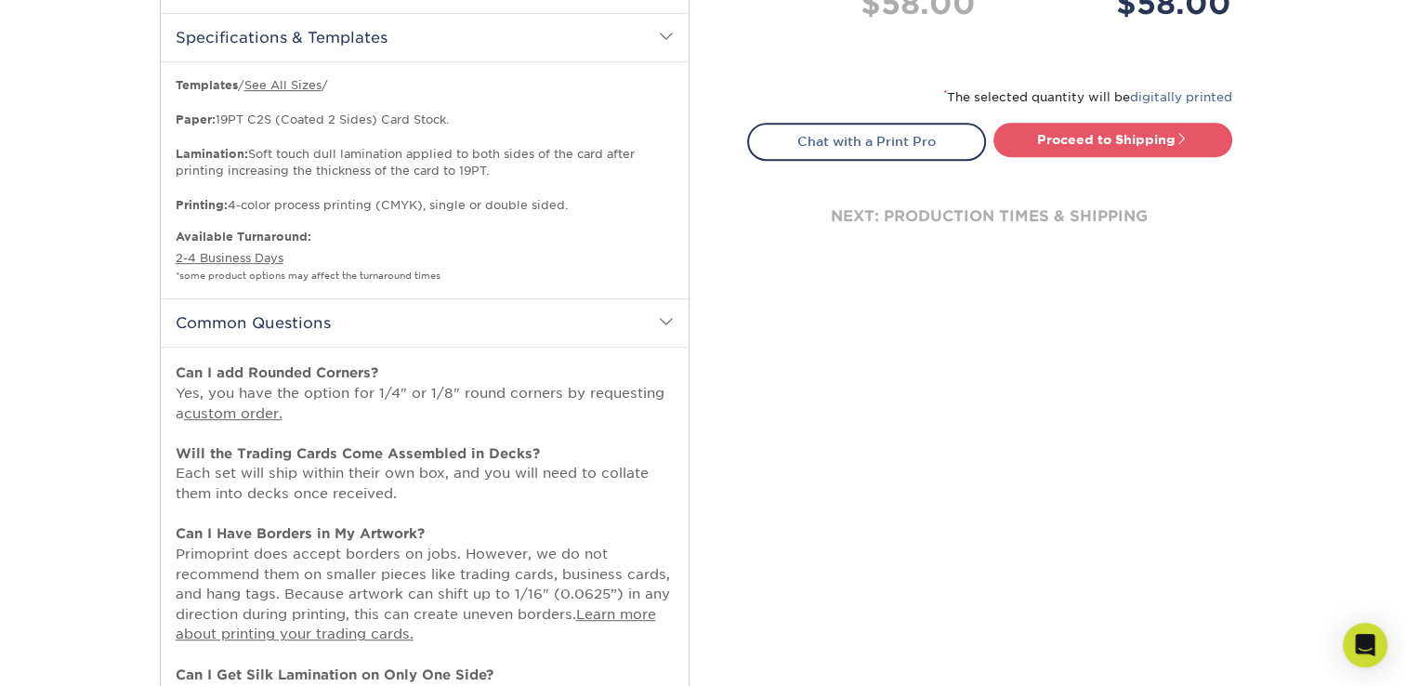
scroll to position [1115, 0]
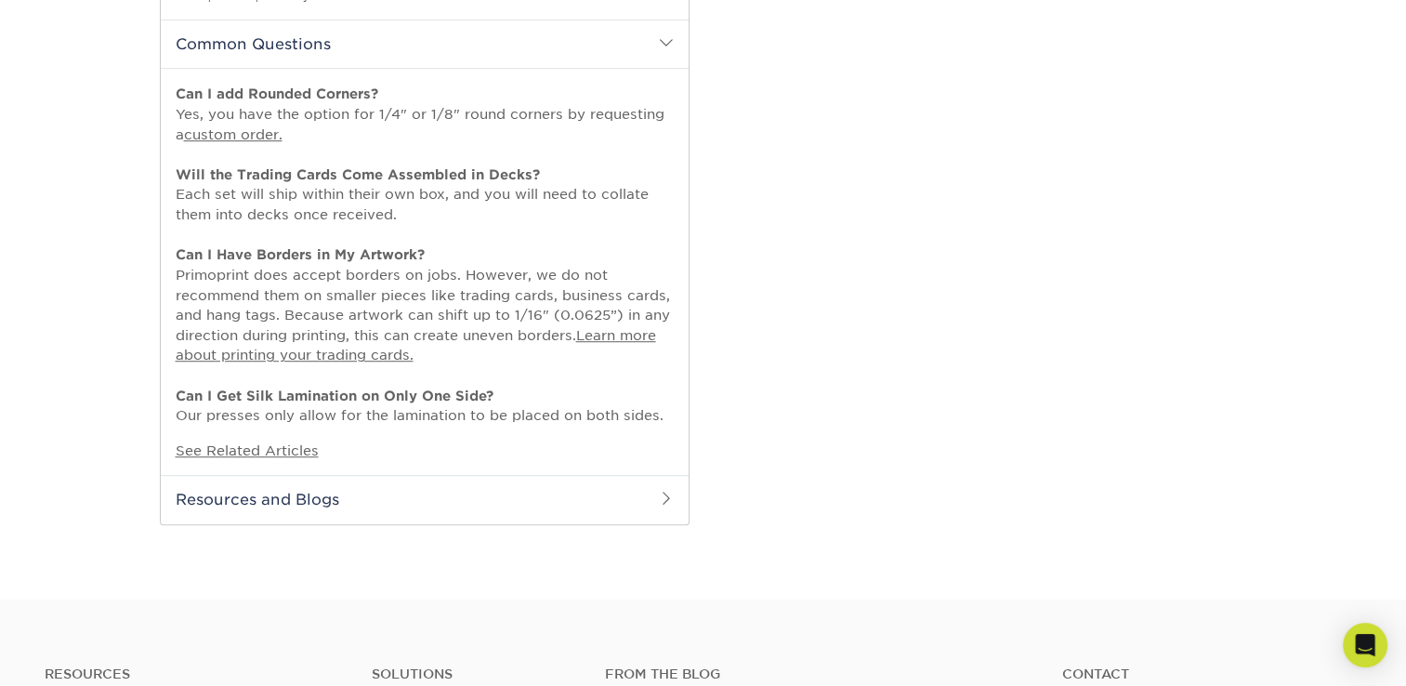
click at [638, 33] on h2 "Common Questions" at bounding box center [425, 44] width 528 height 48
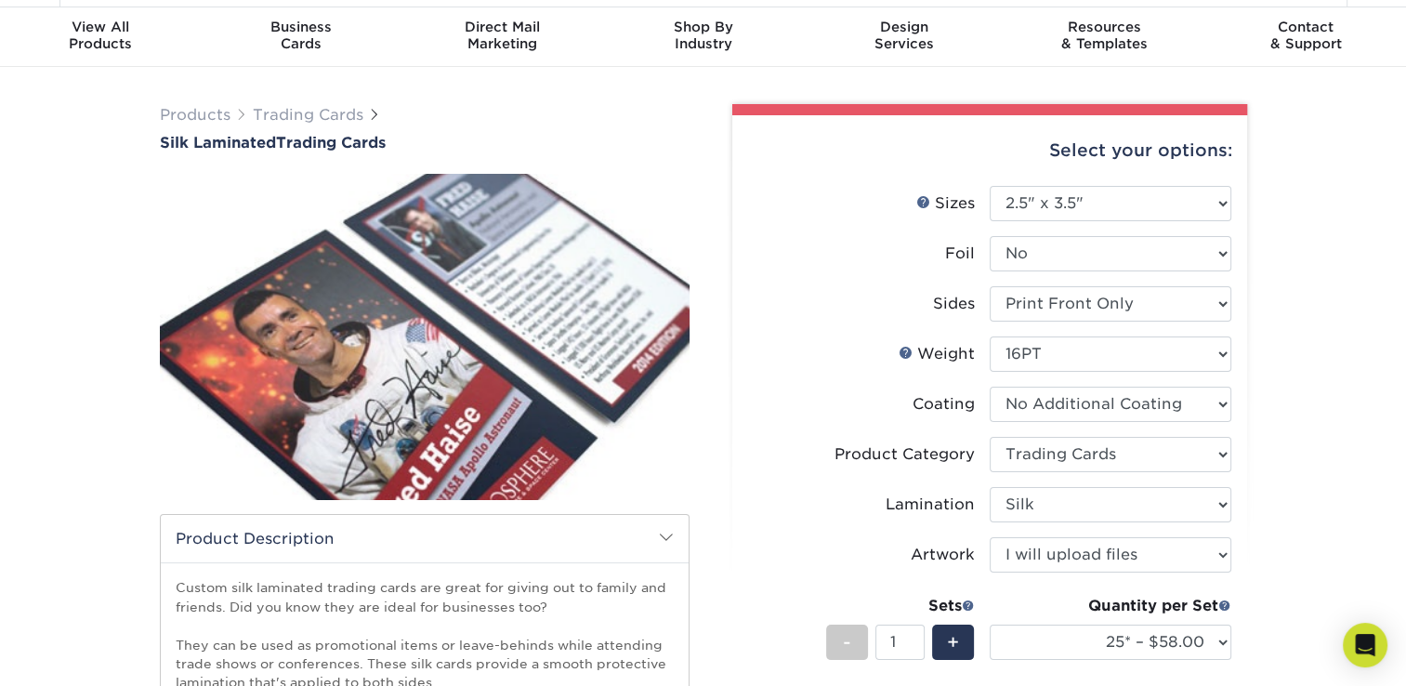
scroll to position [0, 0]
